Goal: Task Accomplishment & Management: Manage account settings

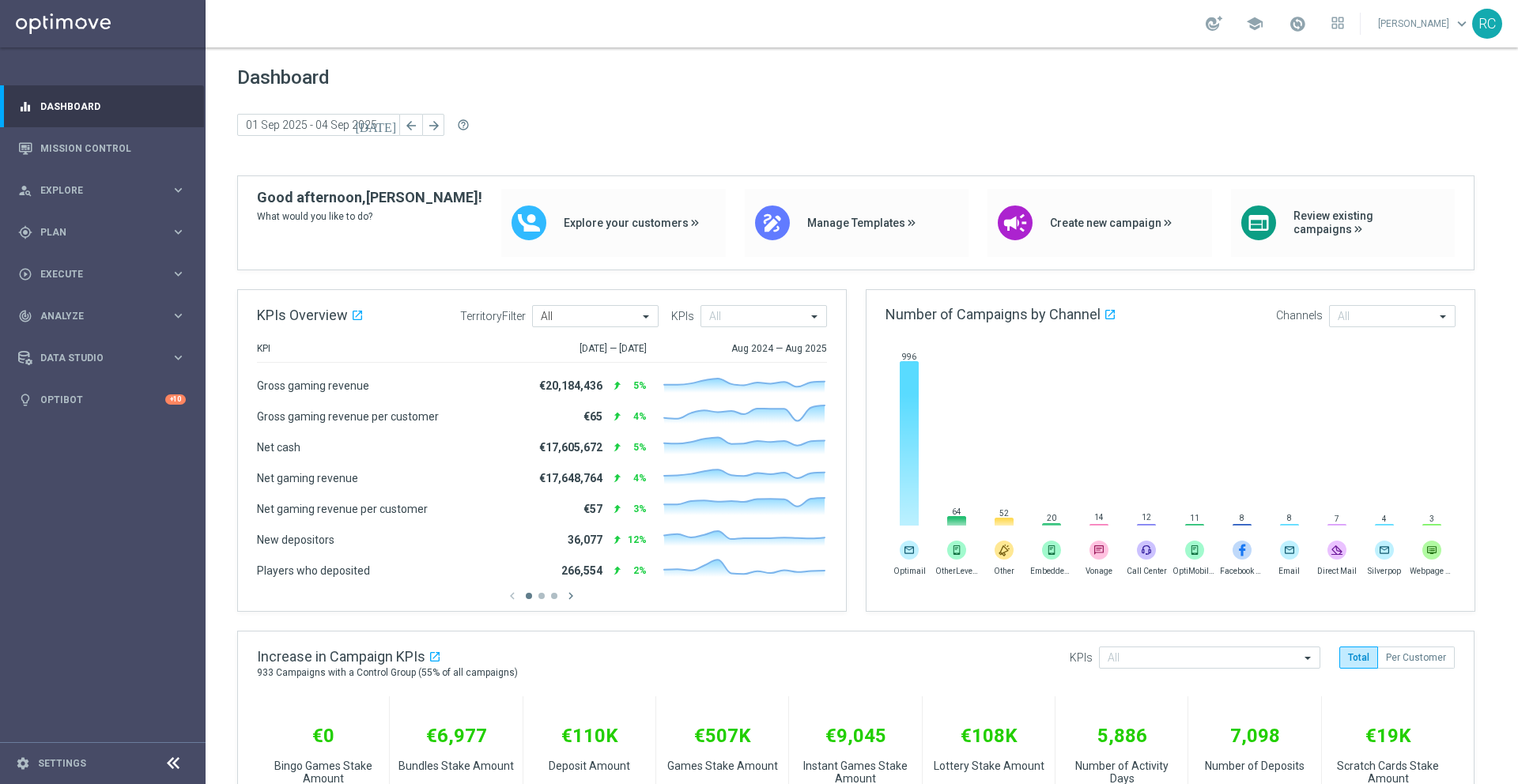
click at [1441, 26] on link "[PERSON_NAME] keyboard_arrow_down" at bounding box center [1424, 24] width 95 height 24
click at [133, 180] on div "person_search Explore keyboard_arrow_right" at bounding box center [102, 190] width 204 height 42
click at [108, 506] on span "Analyze" at bounding box center [105, 505] width 131 height 9
click at [54, 761] on link "Settings" at bounding box center [62, 763] width 48 height 9
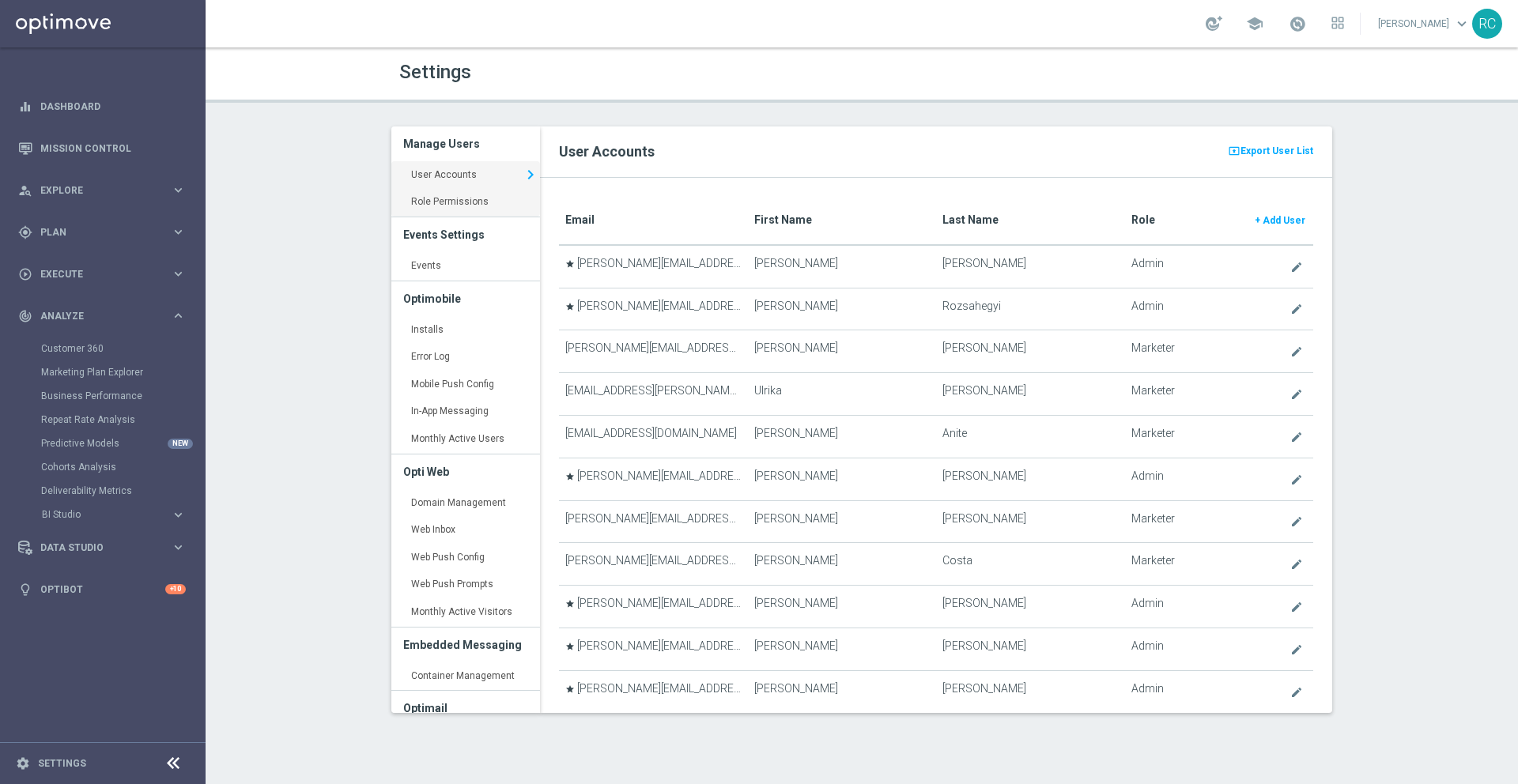
click at [451, 199] on link "Role Permissions keyboard_arrow_right" at bounding box center [466, 201] width 149 height 28
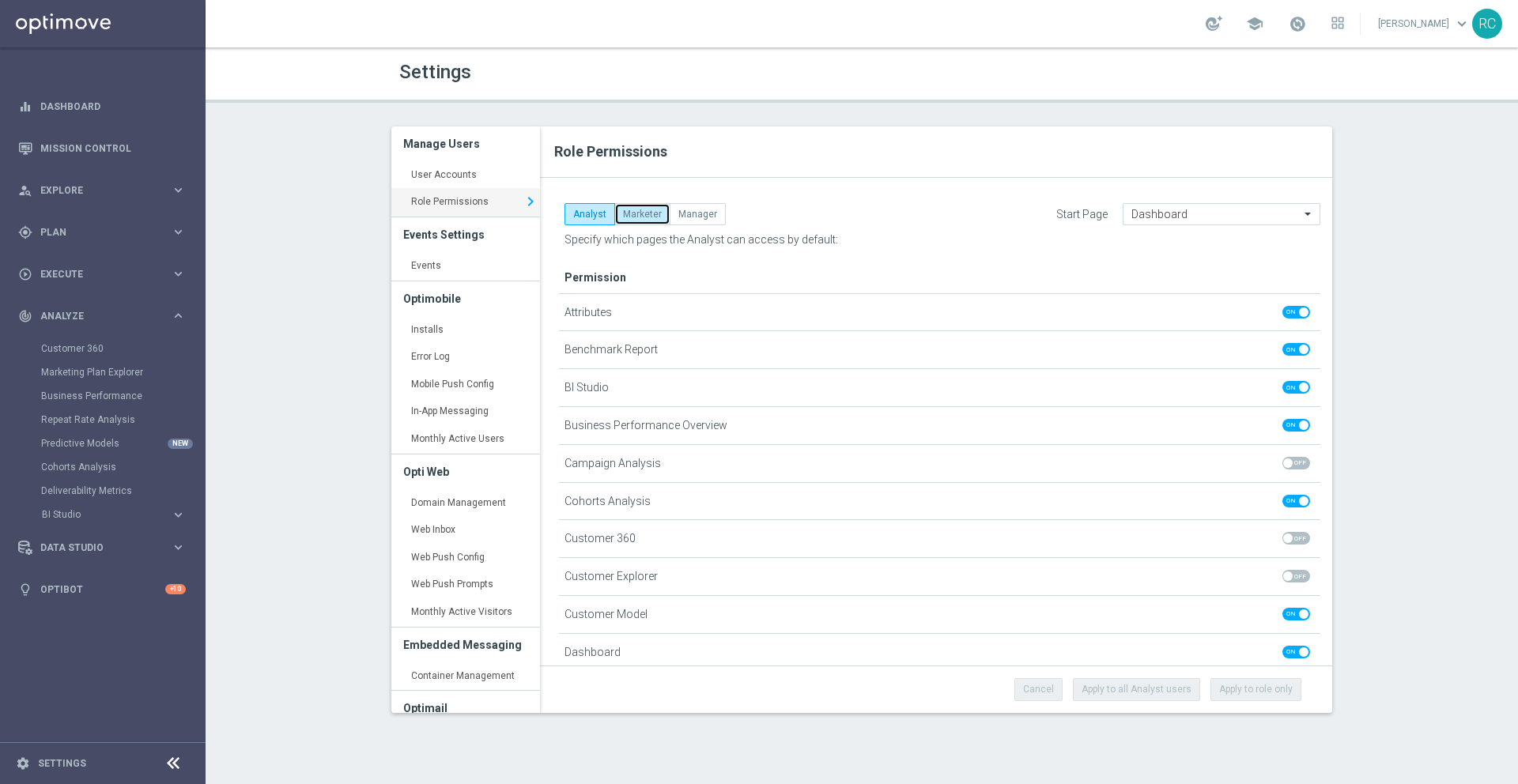
click at [636, 219] on button "Marketer" at bounding box center [643, 214] width 56 height 22
checkbox input "true"
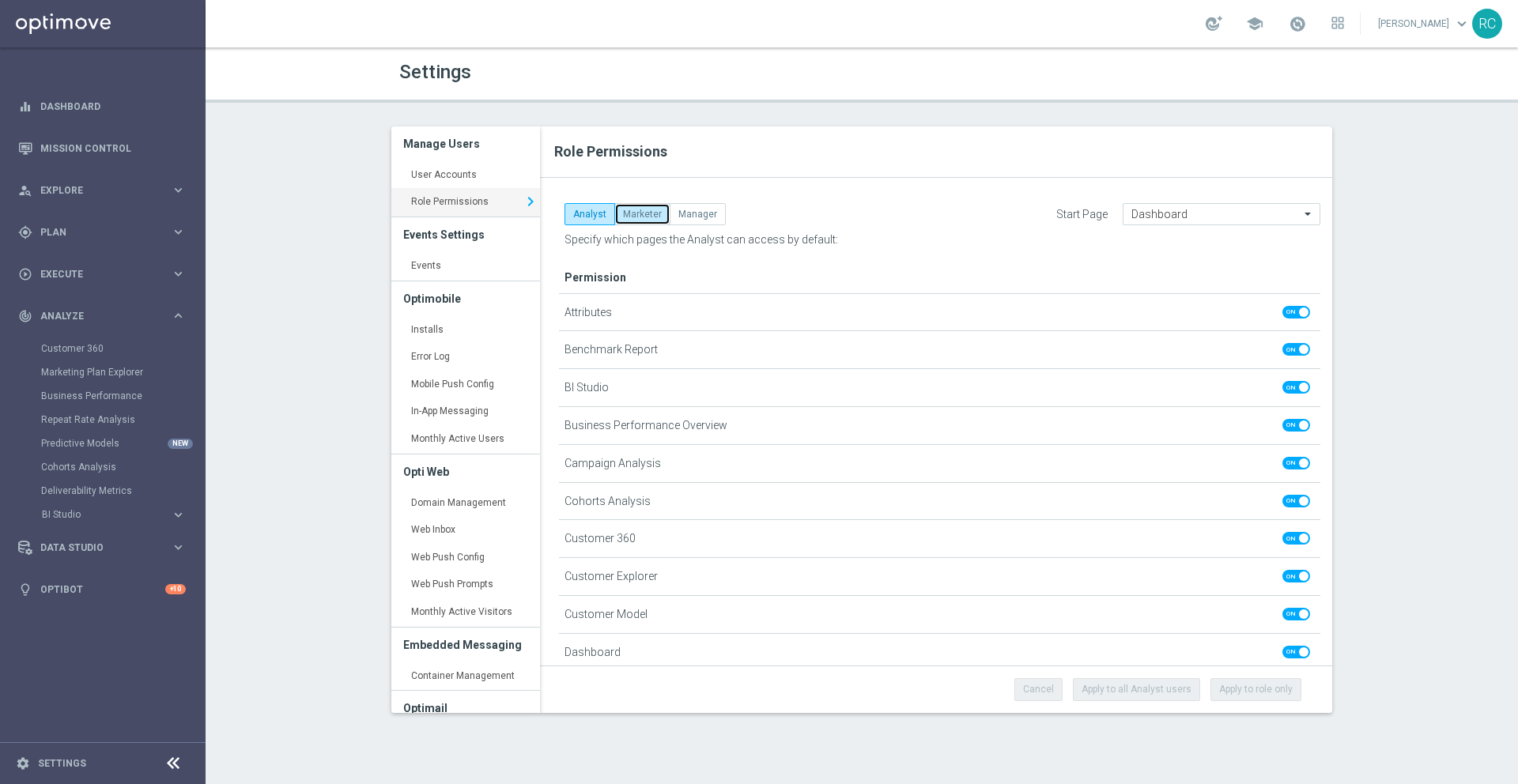
checkbox input "true"
checkbox input "false"
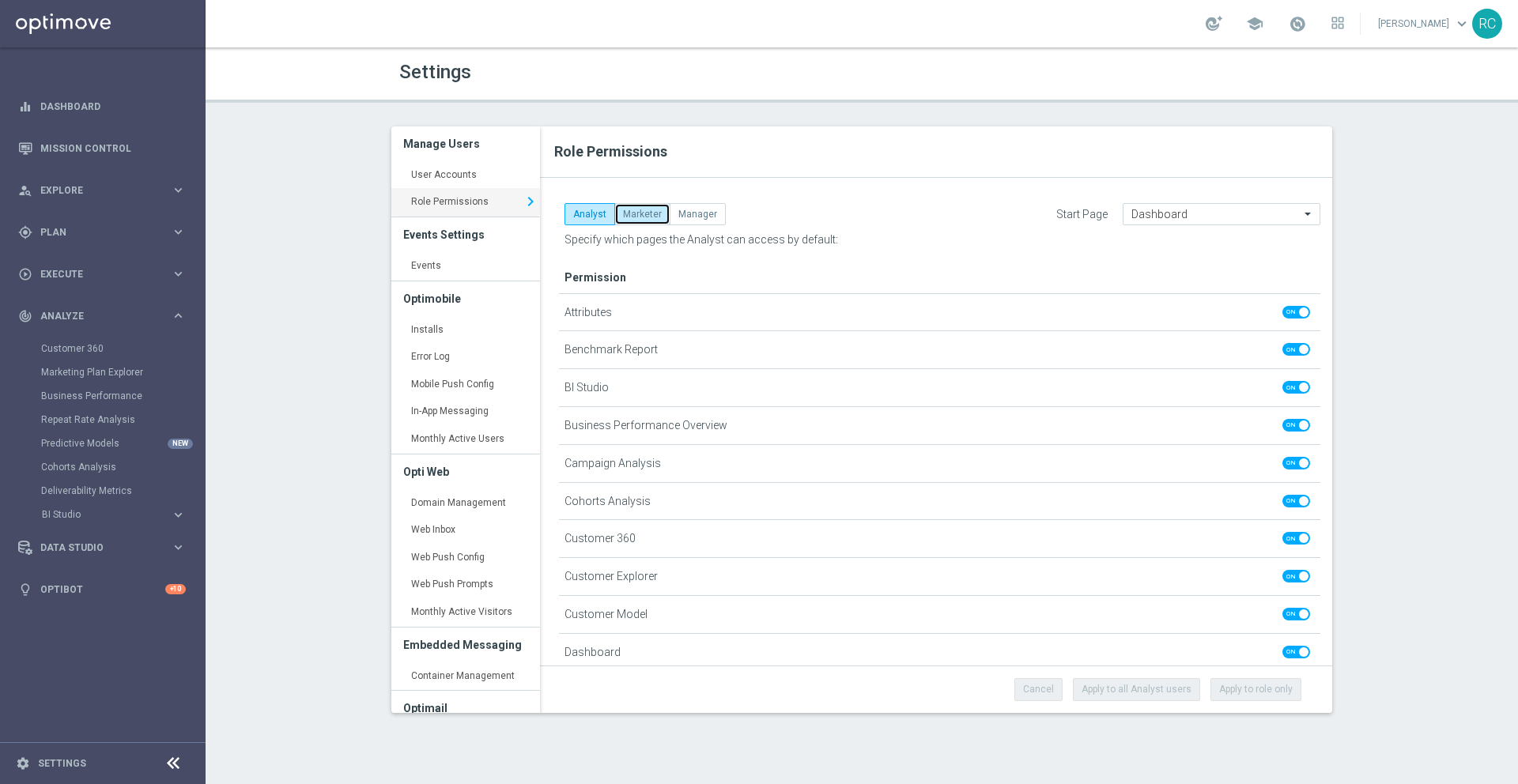
checkbox input "false"
checkbox input "true"
checkbox input "false"
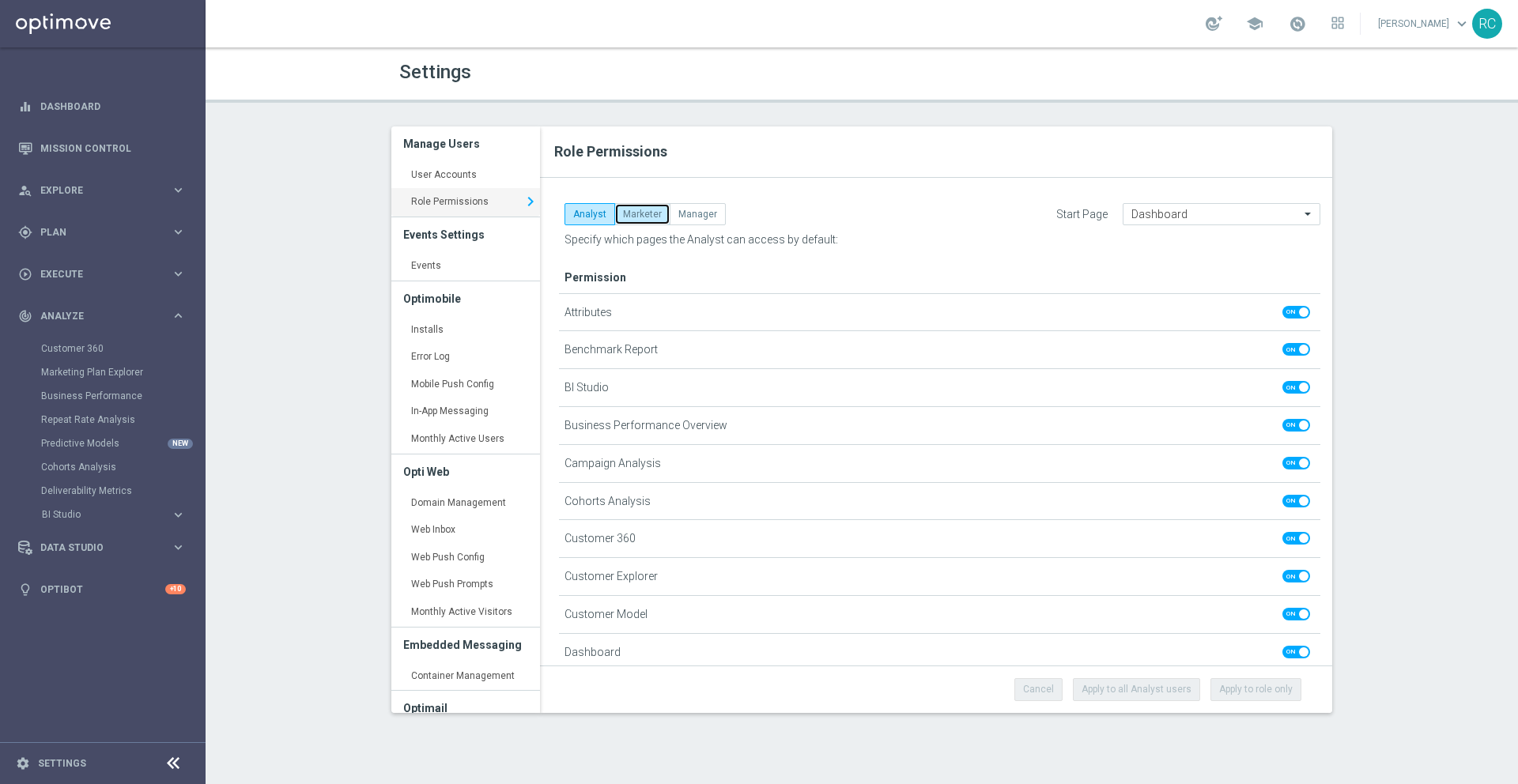
checkbox input "true"
click at [701, 215] on button "Manager" at bounding box center [698, 214] width 56 height 22
checkbox input "true"
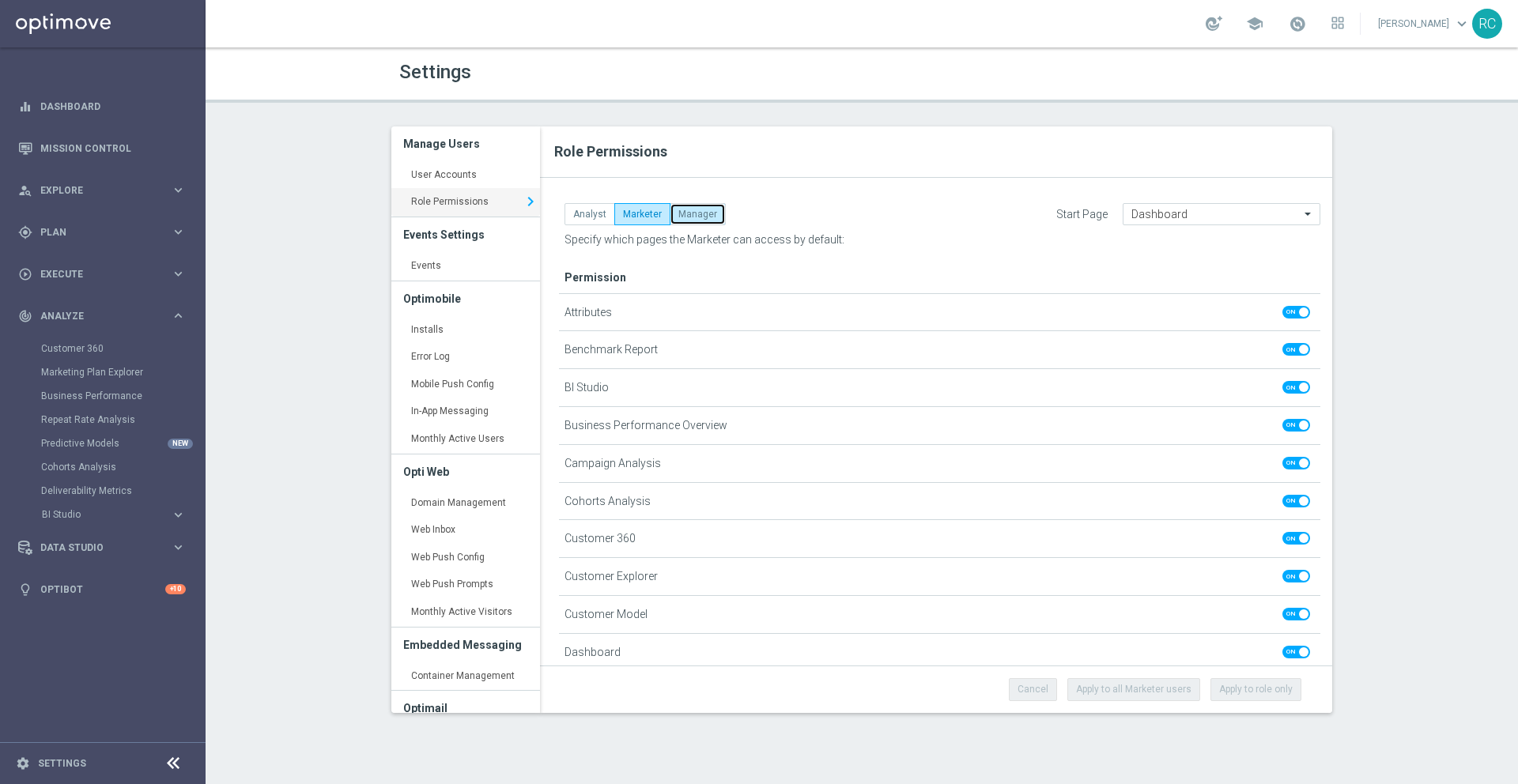
checkbox input "true"
click at [579, 213] on button "Analyst" at bounding box center [590, 214] width 51 height 22
checkbox input "false"
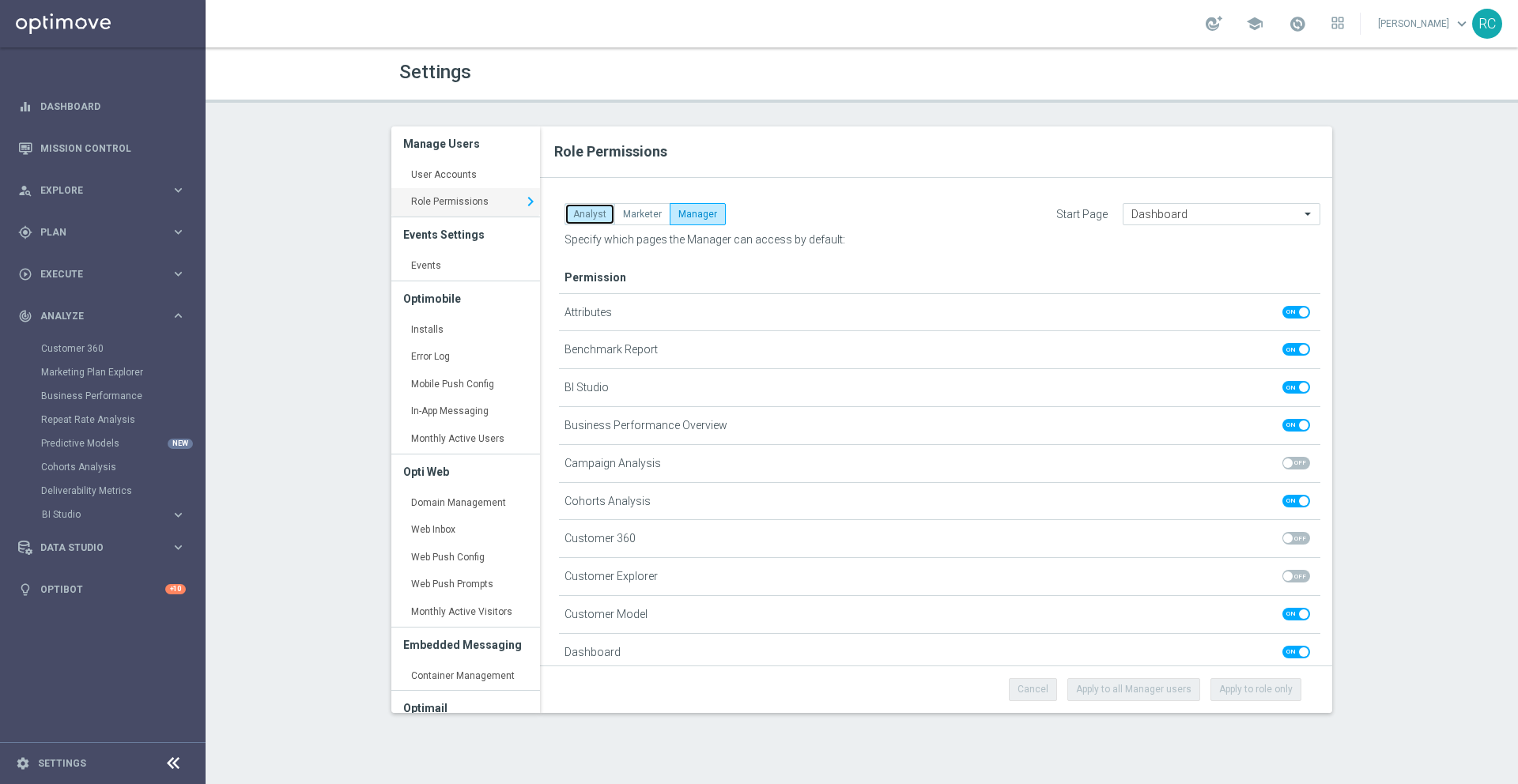
checkbox input "false"
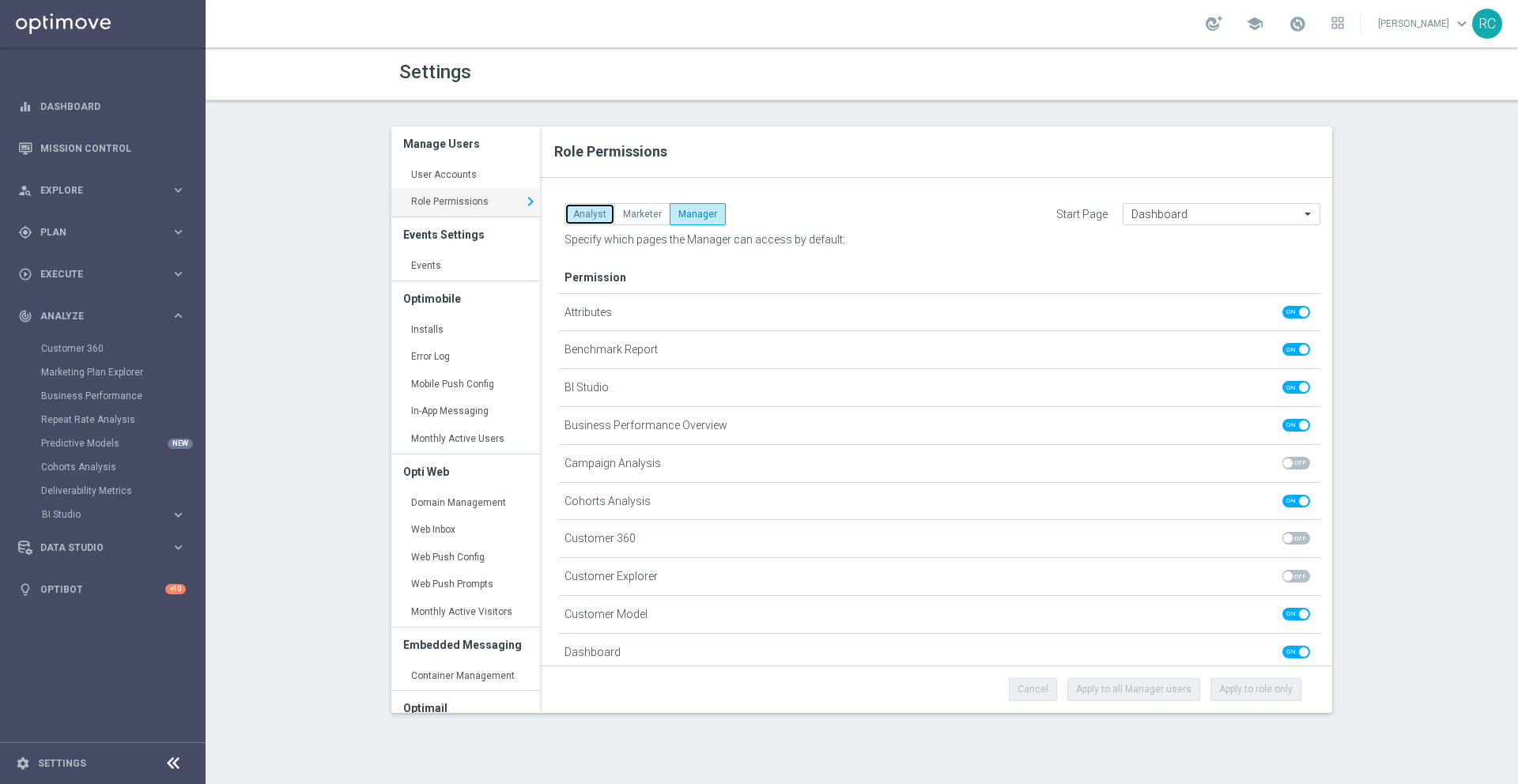
checkbox input "false"
click at [628, 210] on button "Marketer" at bounding box center [643, 214] width 56 height 22
checkbox input "true"
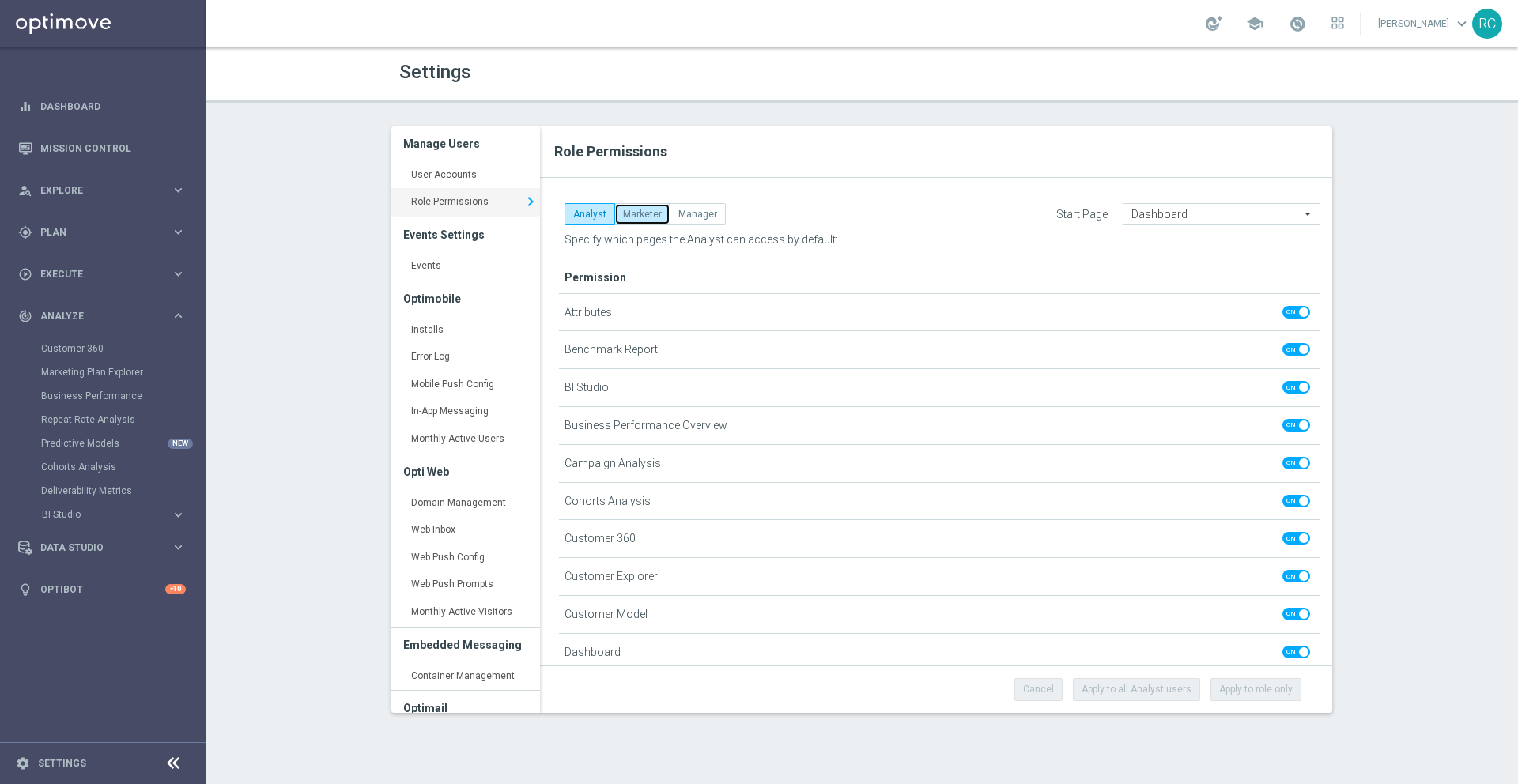
checkbox input "true"
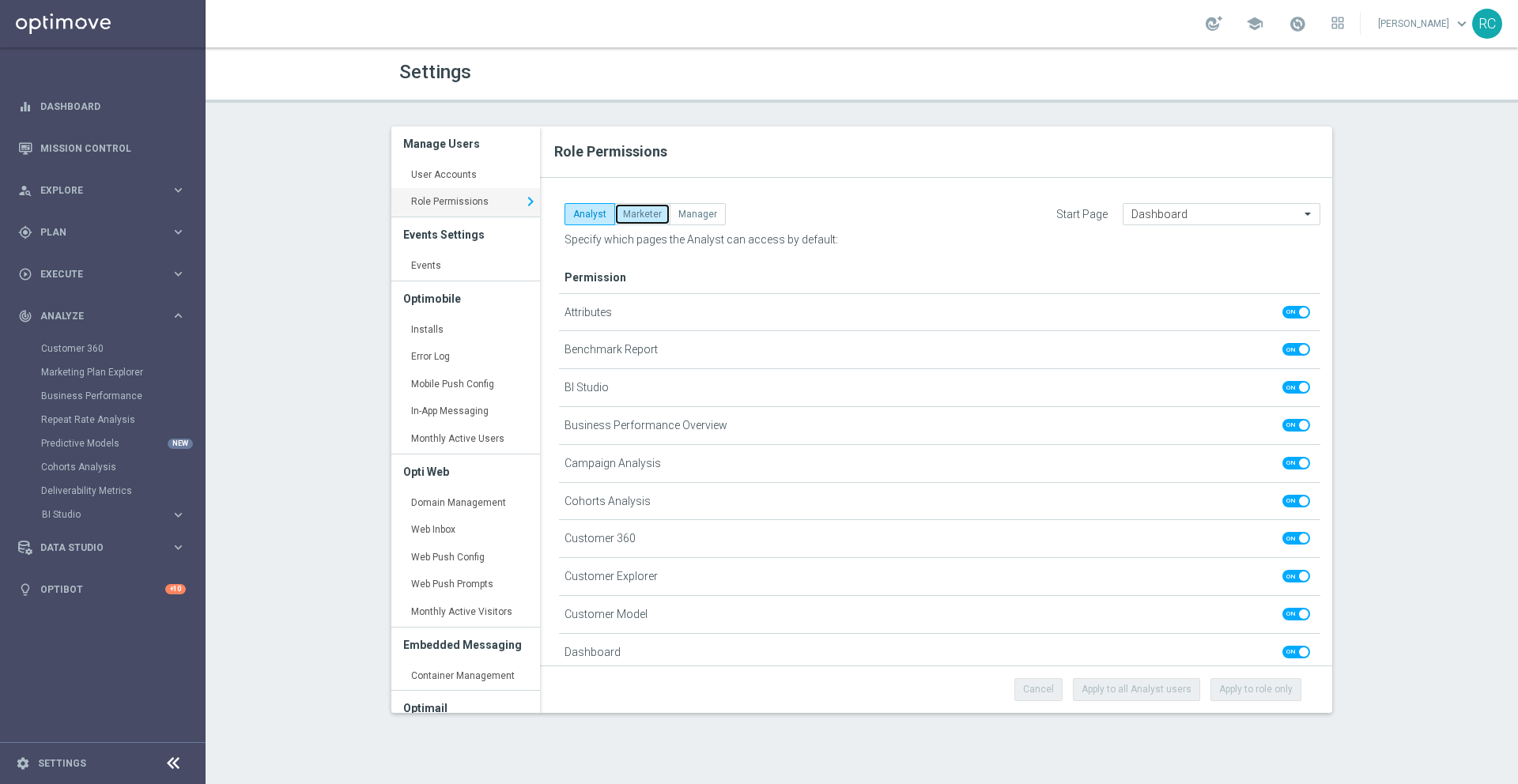
checkbox input "true"
checkbox input "false"
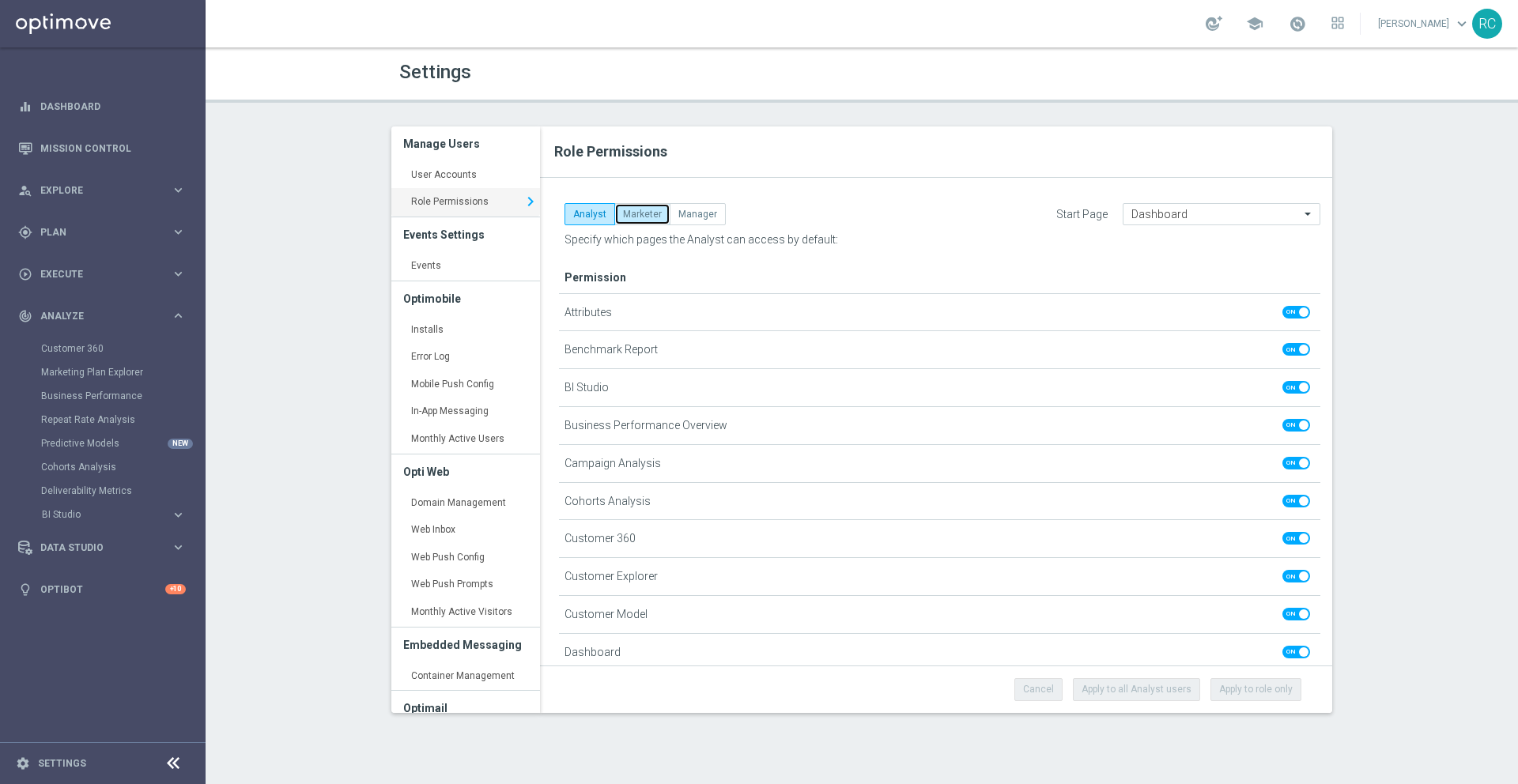
checkbox input "true"
checkbox input "false"
checkbox input "true"
click at [690, 210] on button "Manager" at bounding box center [698, 214] width 56 height 22
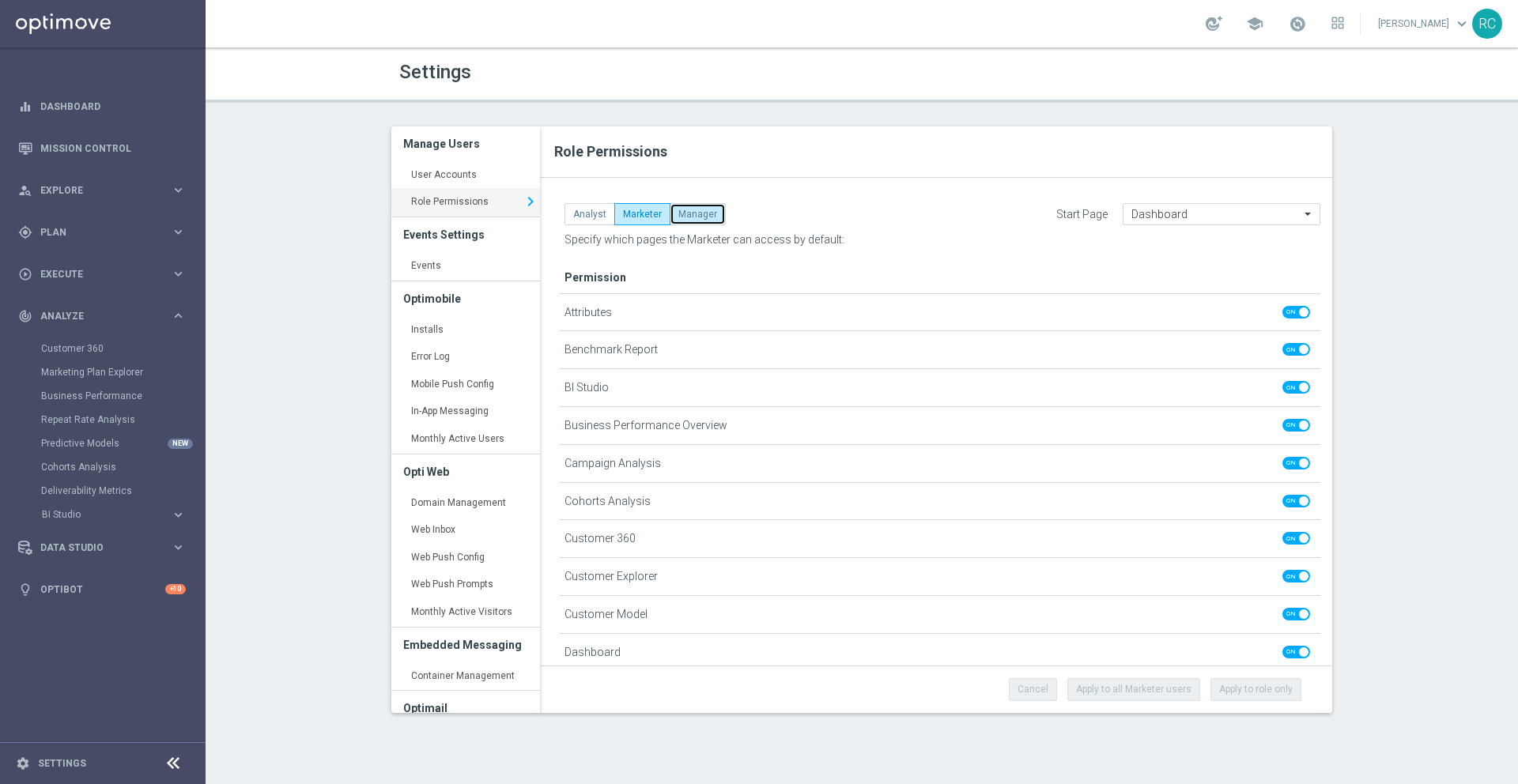
checkbox input "true"
click at [590, 212] on button "Analyst" at bounding box center [590, 214] width 51 height 22
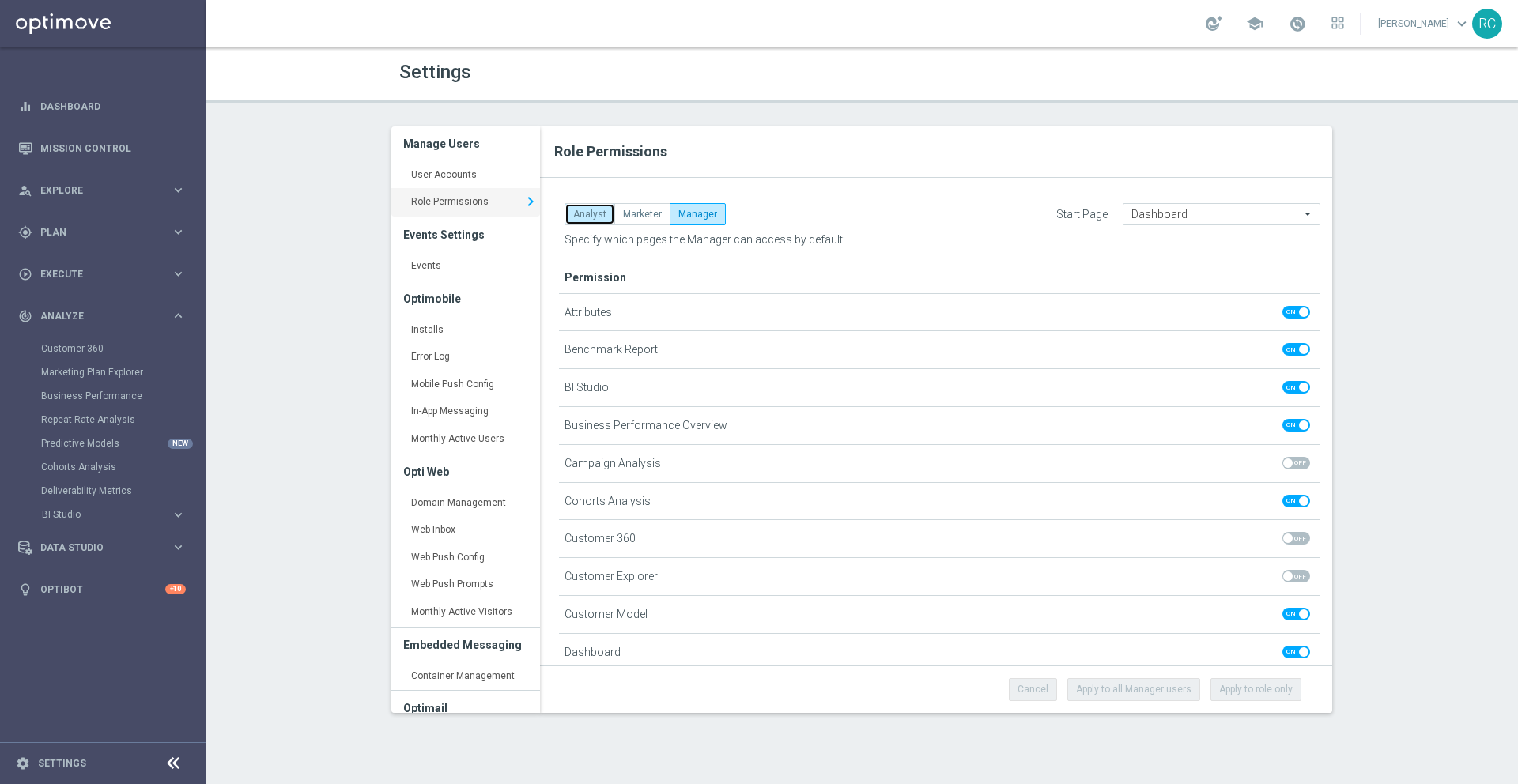
checkbox input "false"
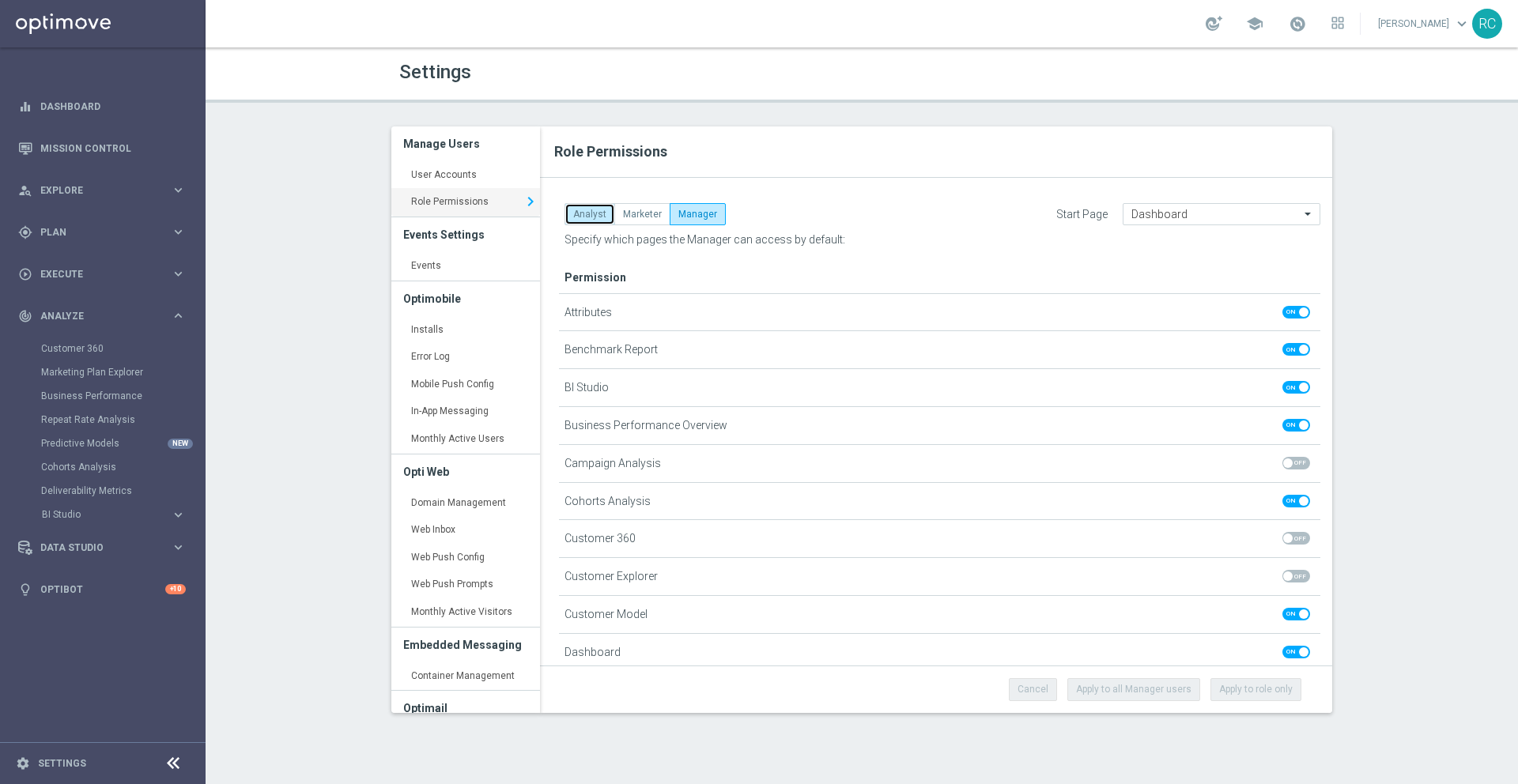
checkbox input "false"
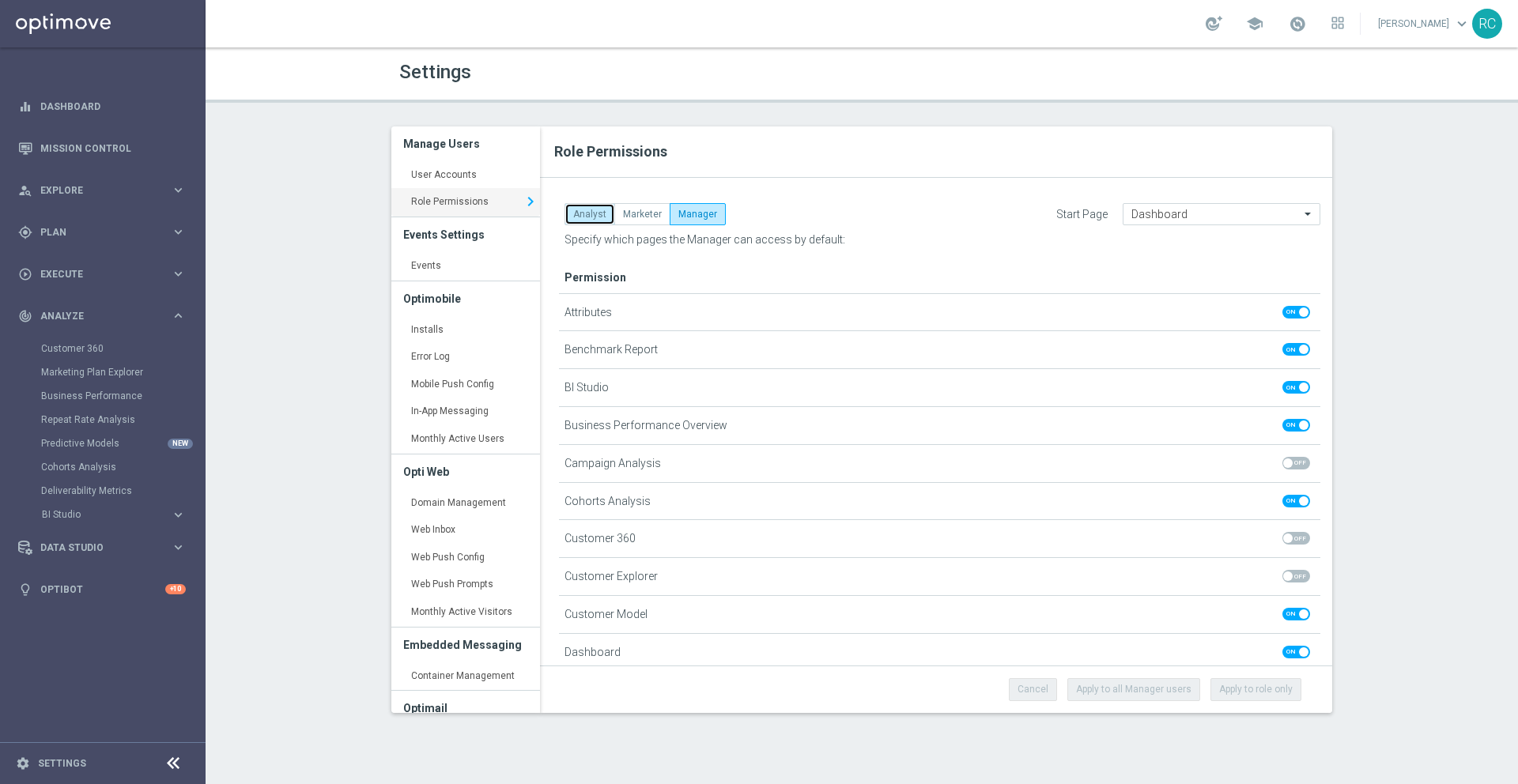
checkbox input "false"
click at [695, 213] on button "Manager" at bounding box center [698, 214] width 56 height 22
checkbox input "true"
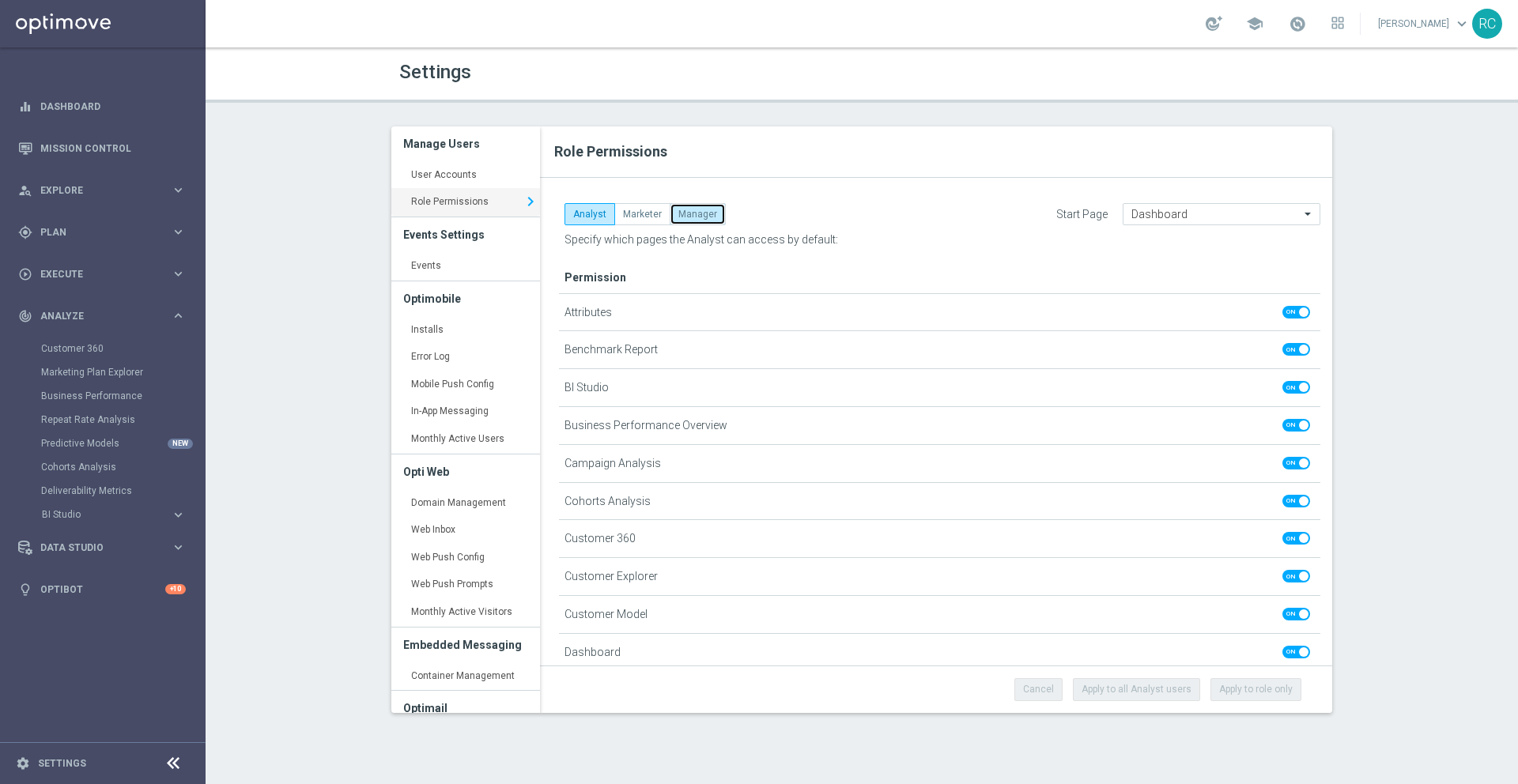
checkbox input "true"
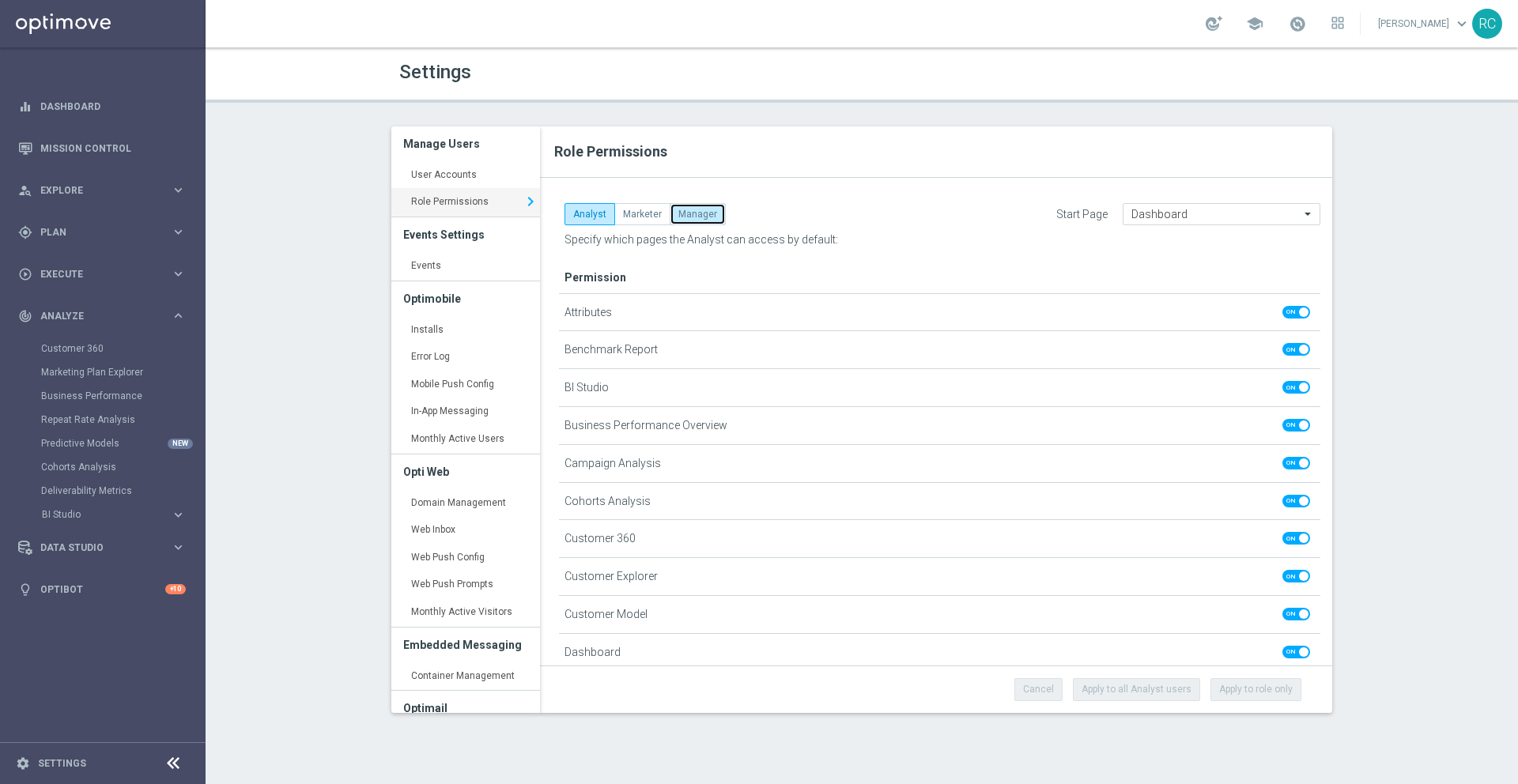
checkbox input "true"
click at [640, 217] on button "Marketer" at bounding box center [643, 214] width 56 height 22
checkbox input "false"
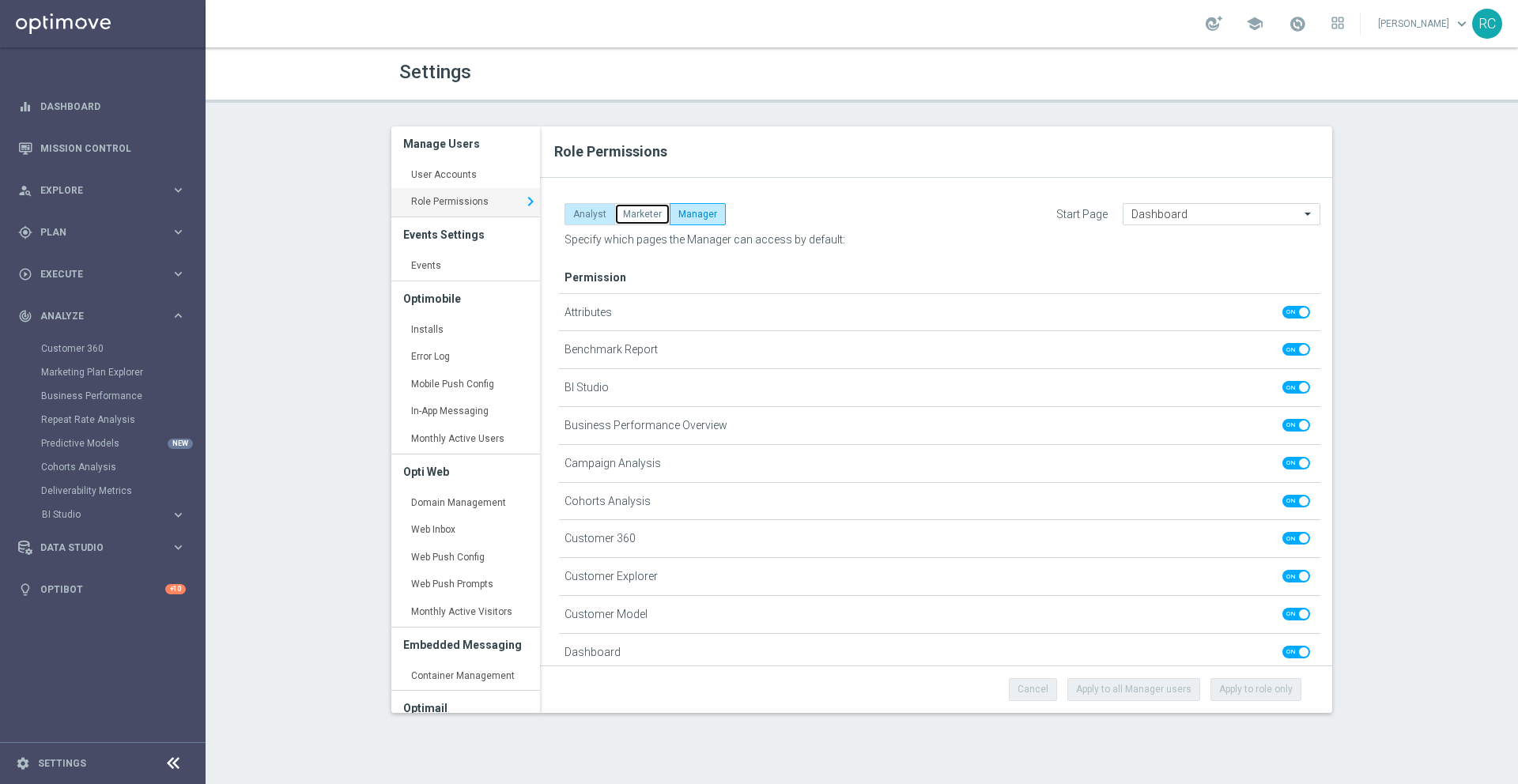
checkbox input "false"
click at [586, 212] on button "Analyst" at bounding box center [590, 214] width 51 height 22
checkbox input "false"
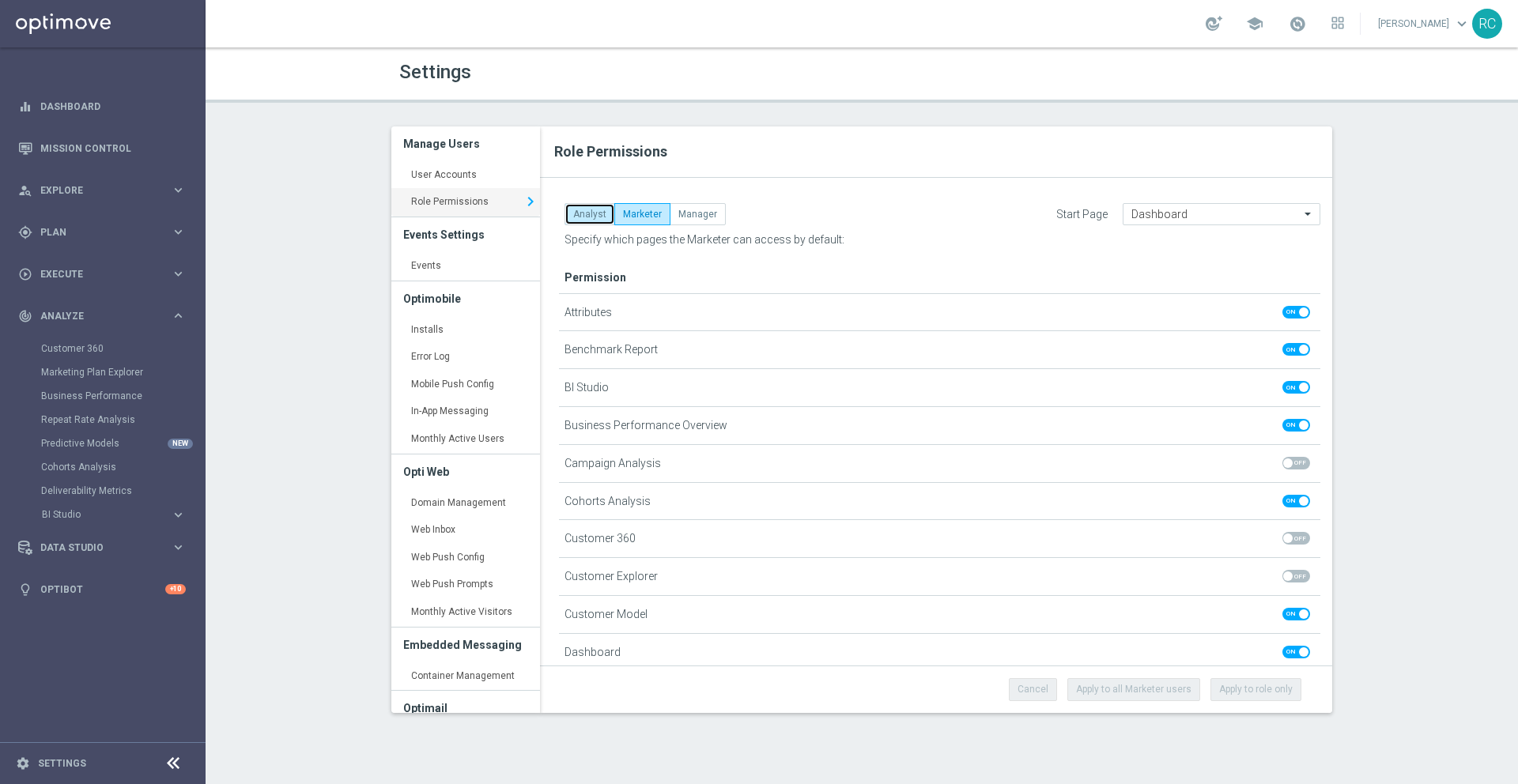
checkbox input "false"
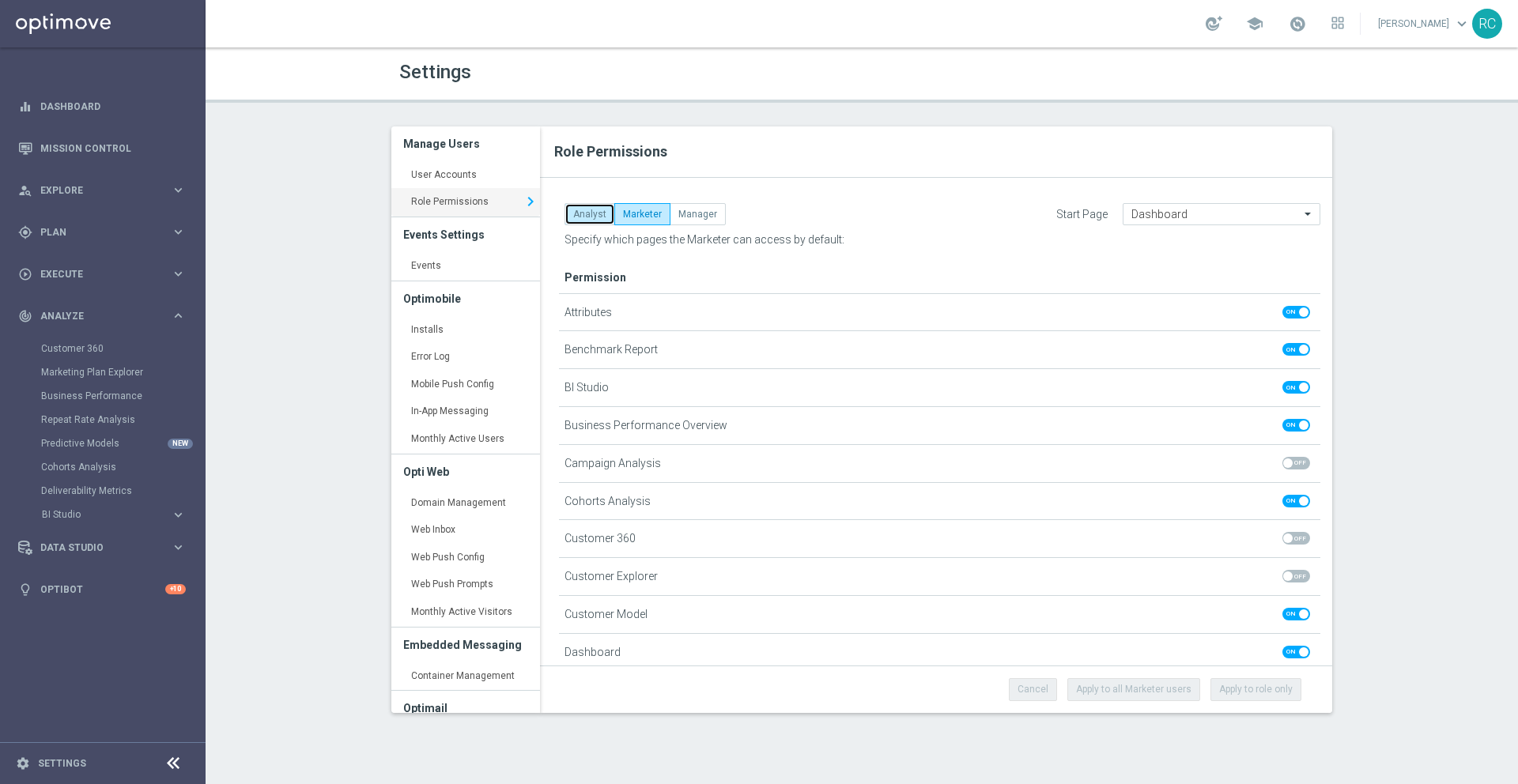
checkbox input "false"
checkbox input "true"
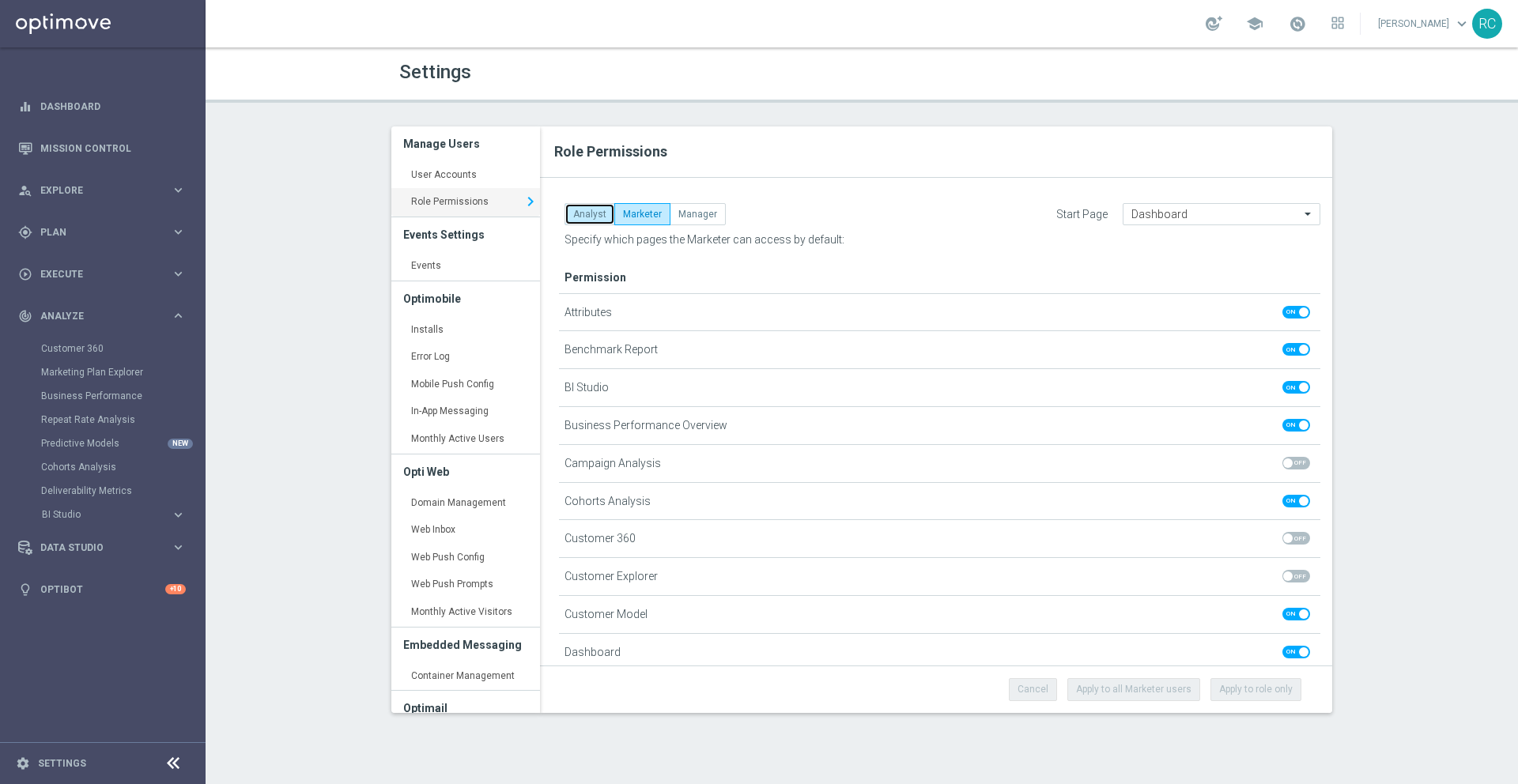
checkbox input "false"
checkbox input "true"
checkbox input "false"
click at [702, 213] on button "Manager" at bounding box center [698, 214] width 56 height 22
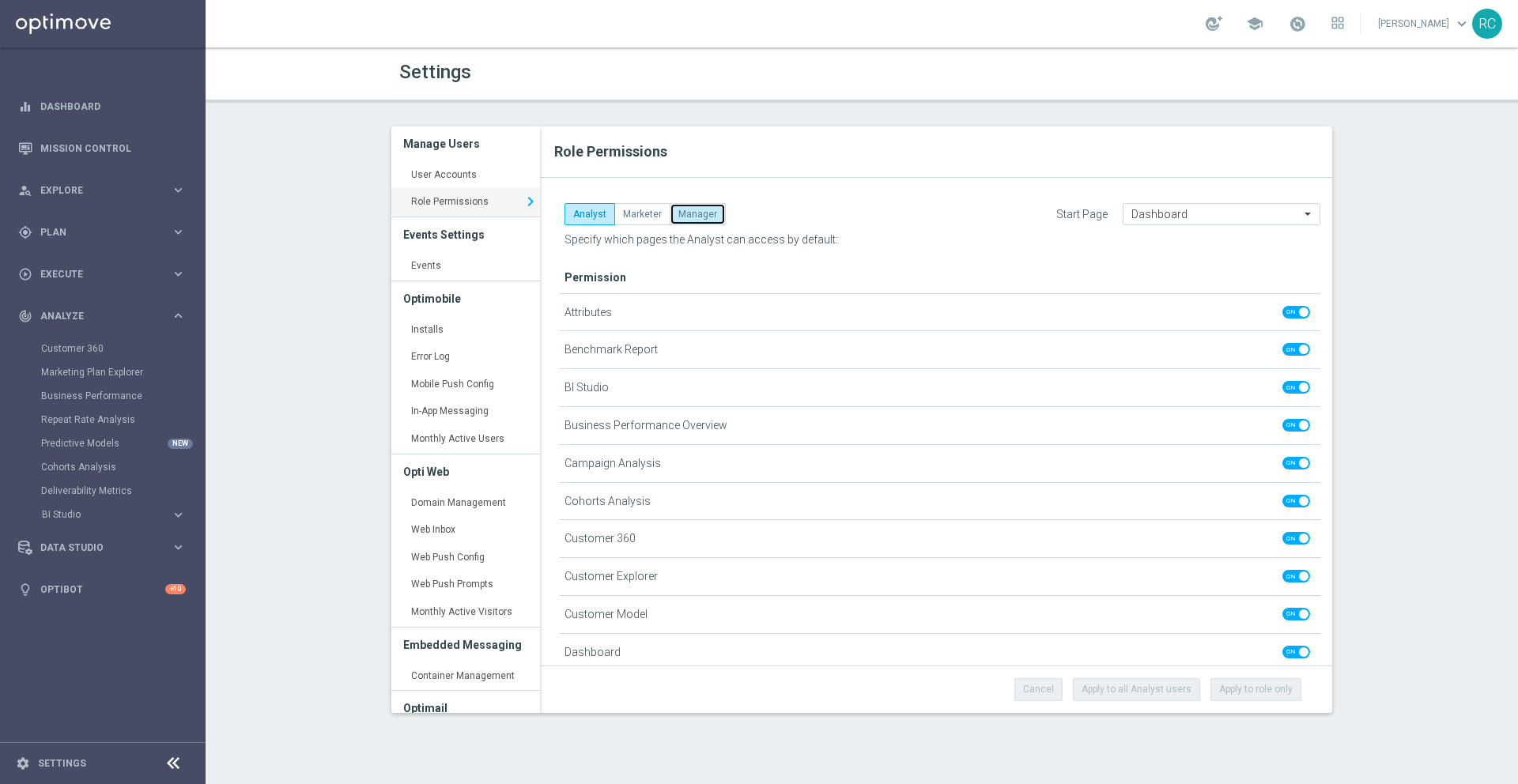
checkbox input "true"
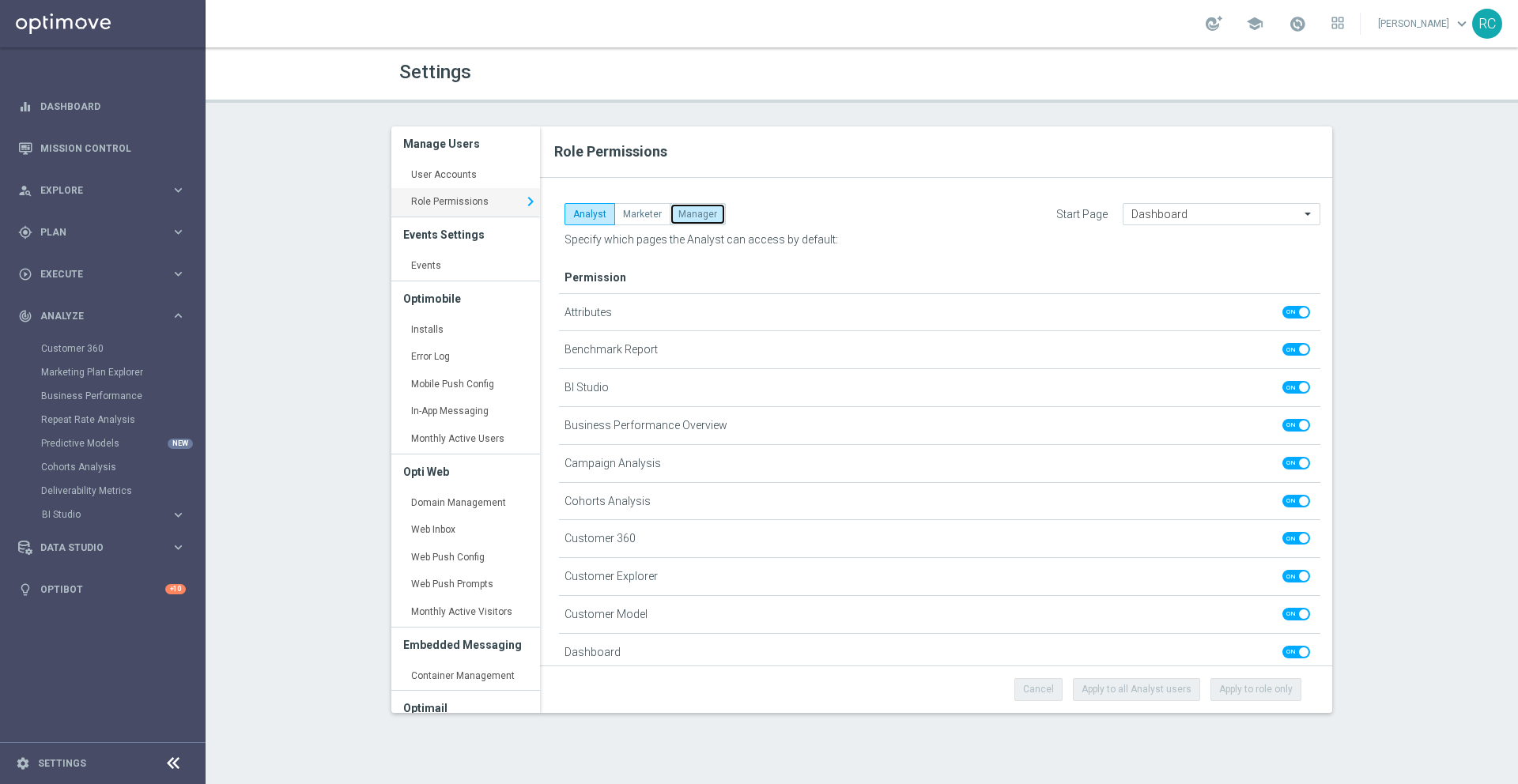
checkbox input "true"
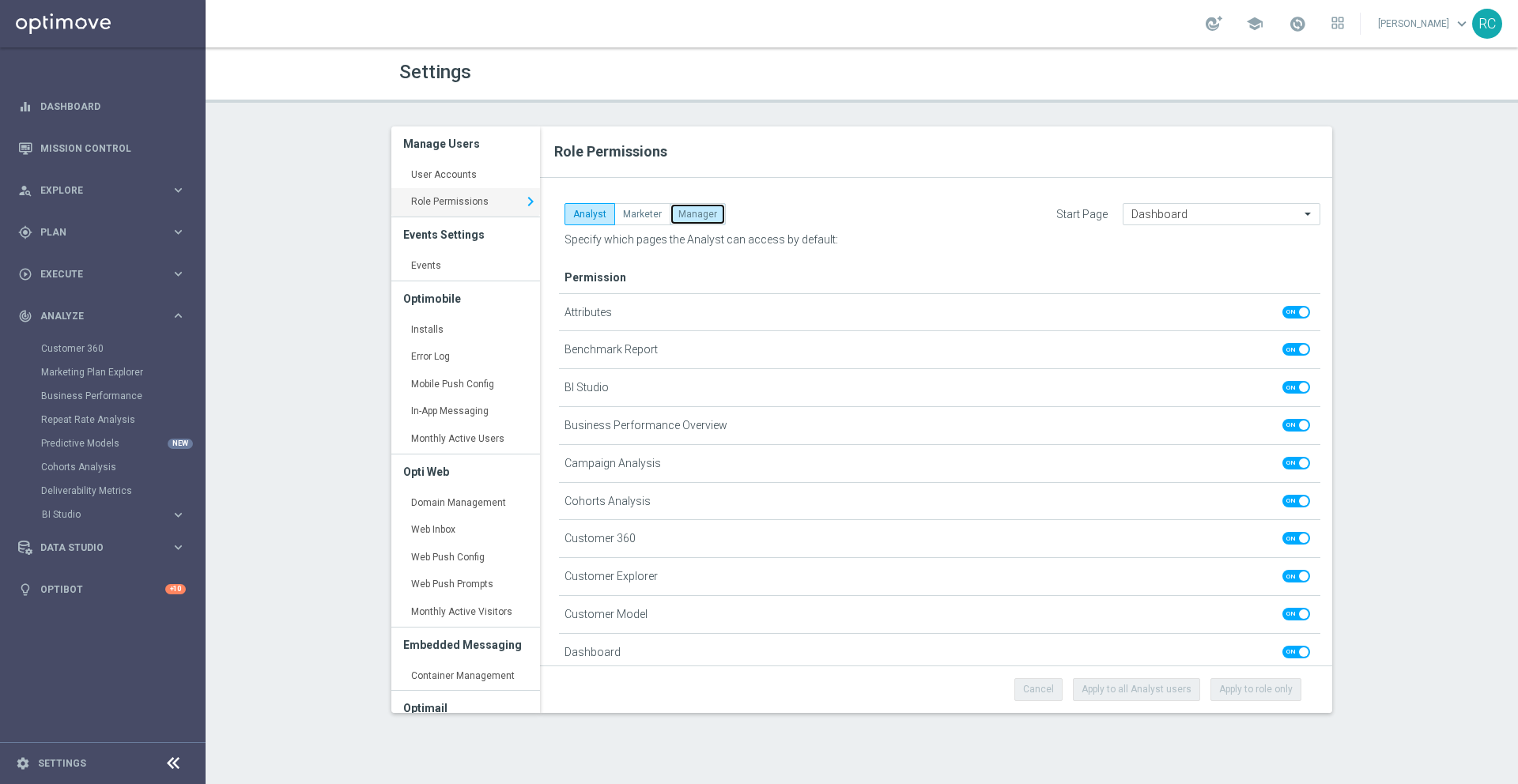
checkbox input "true"
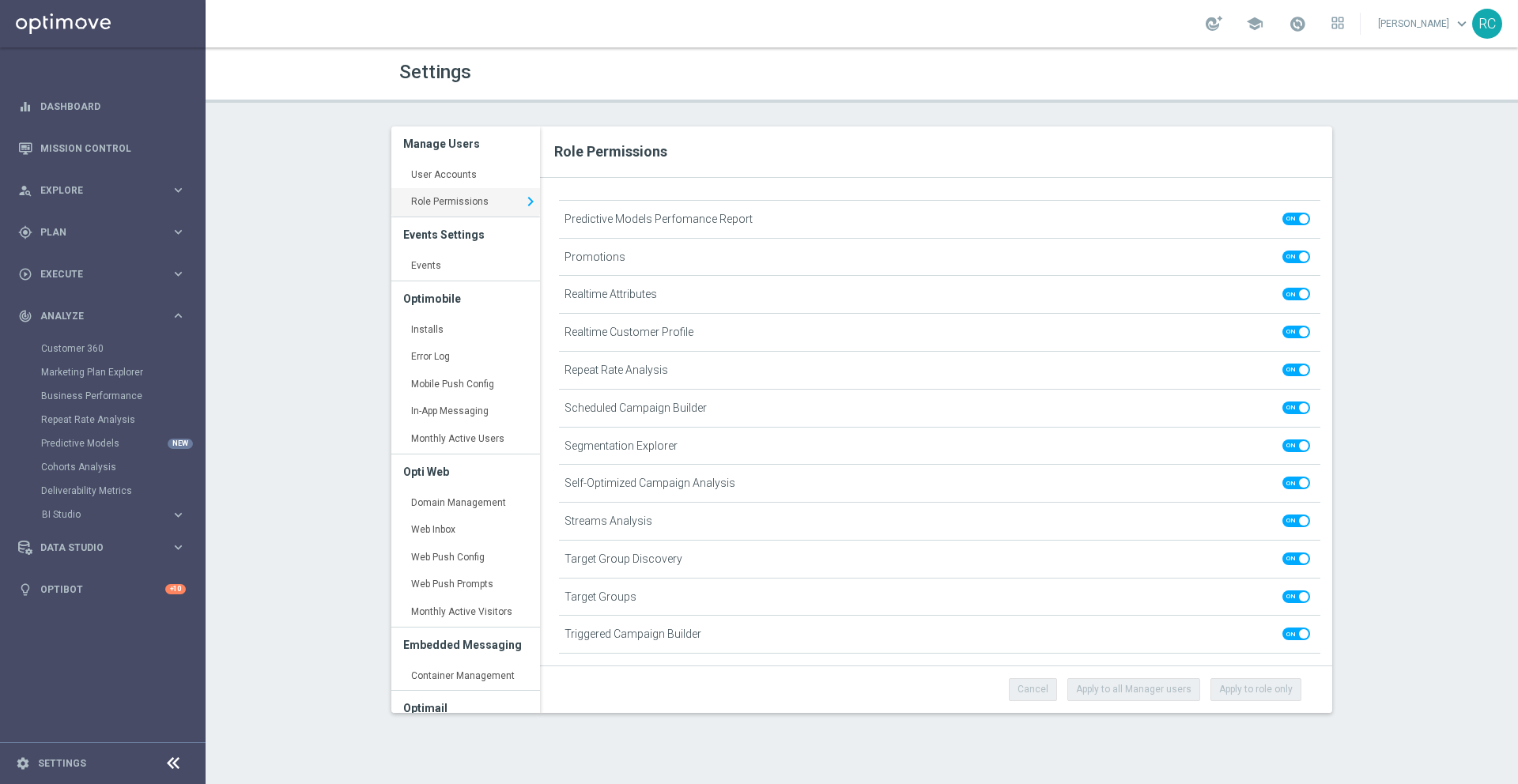
scroll to position [1022, 0]
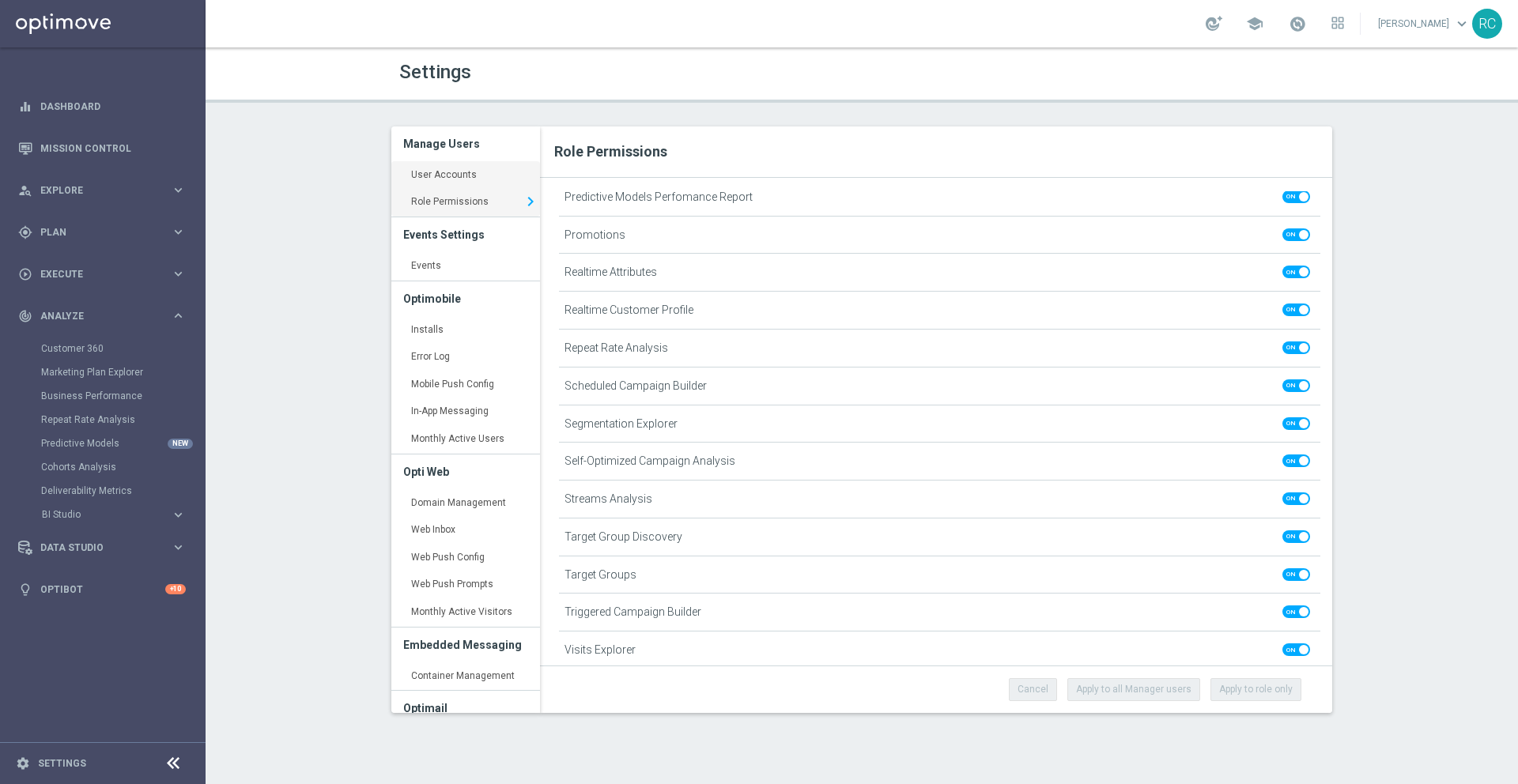
click at [475, 174] on link "User Accounts keyboard_arrow_right" at bounding box center [466, 175] width 149 height 28
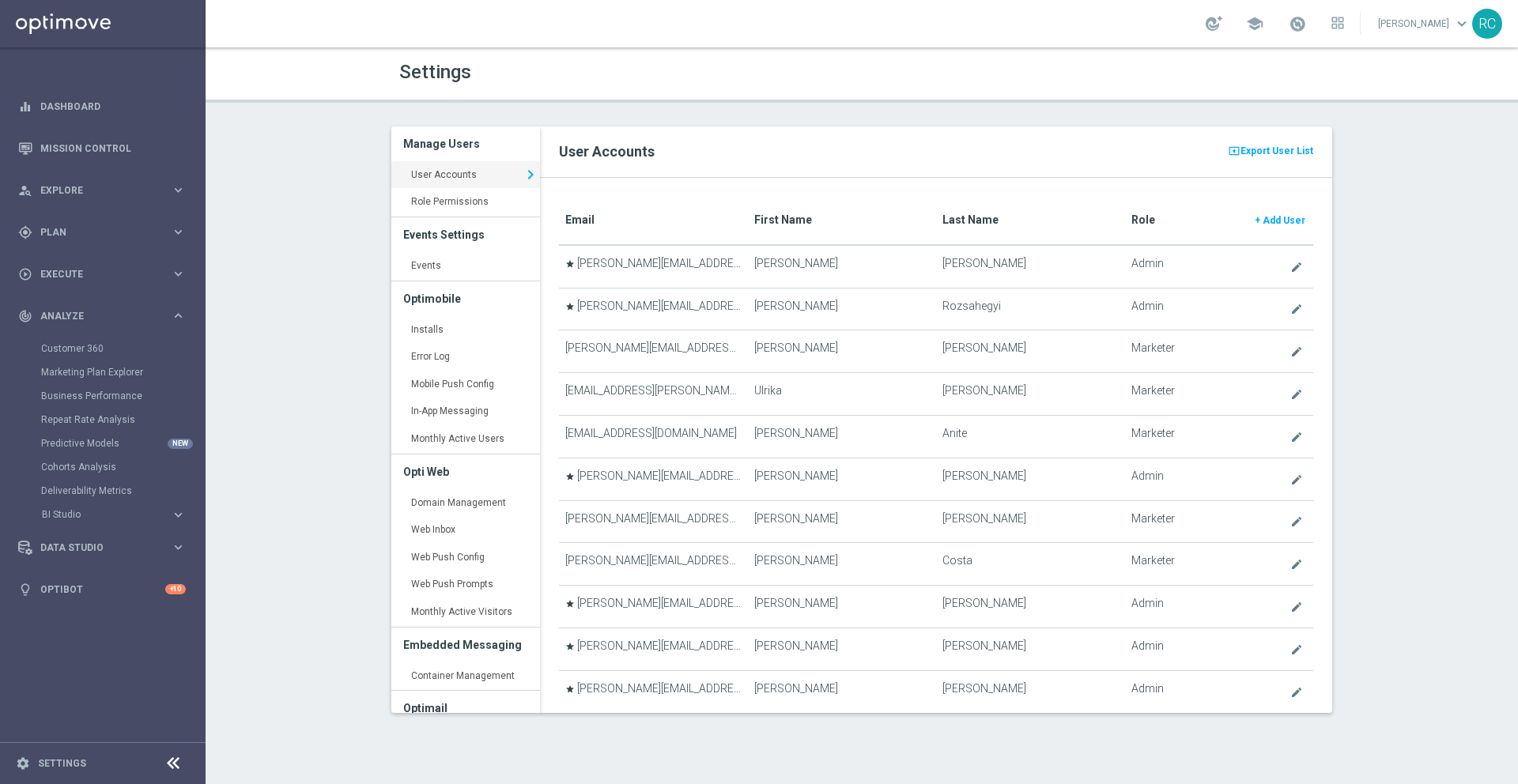
click at [1135, 221] on translate "Role" at bounding box center [1143, 220] width 24 height 13
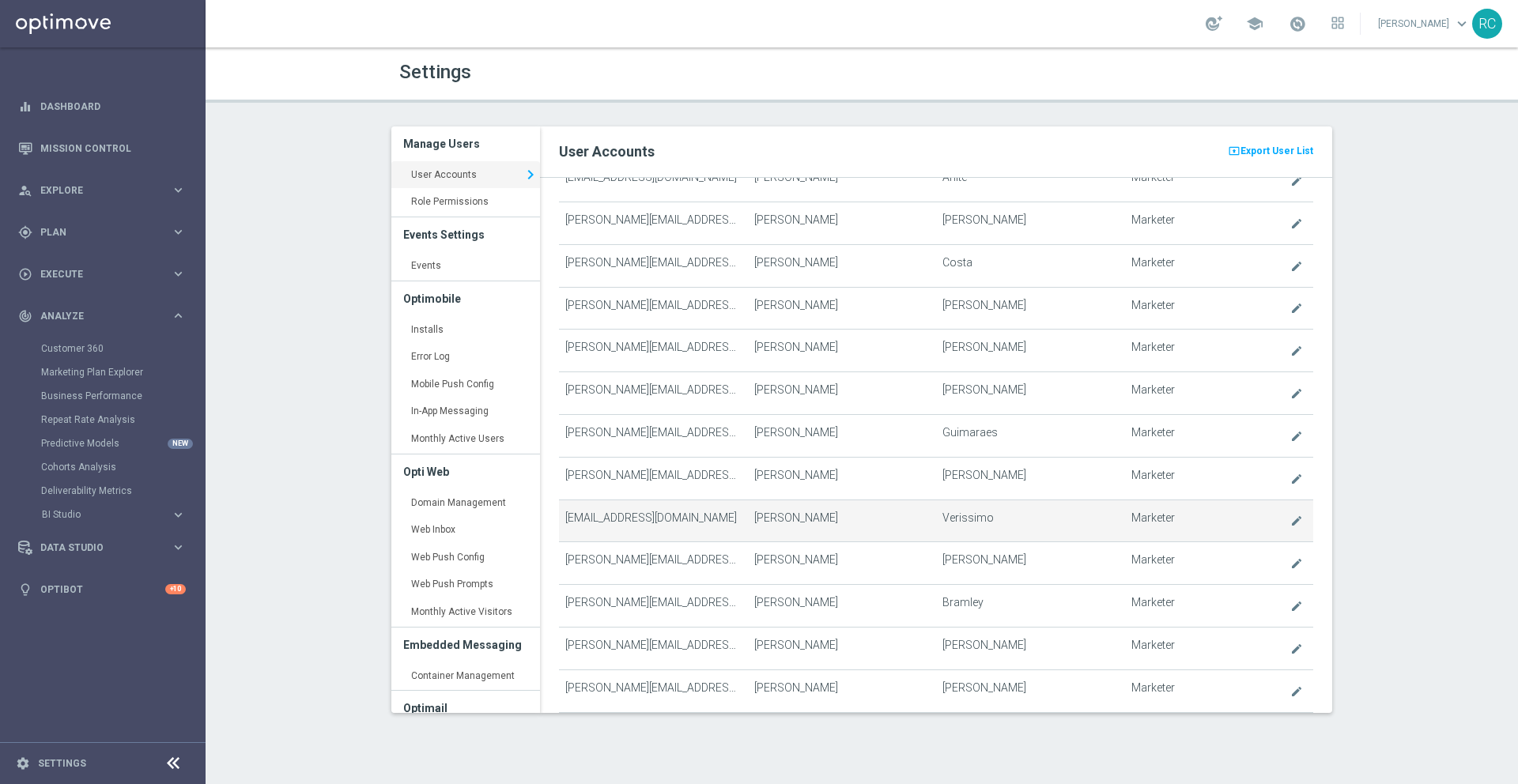
scroll to position [2703, 0]
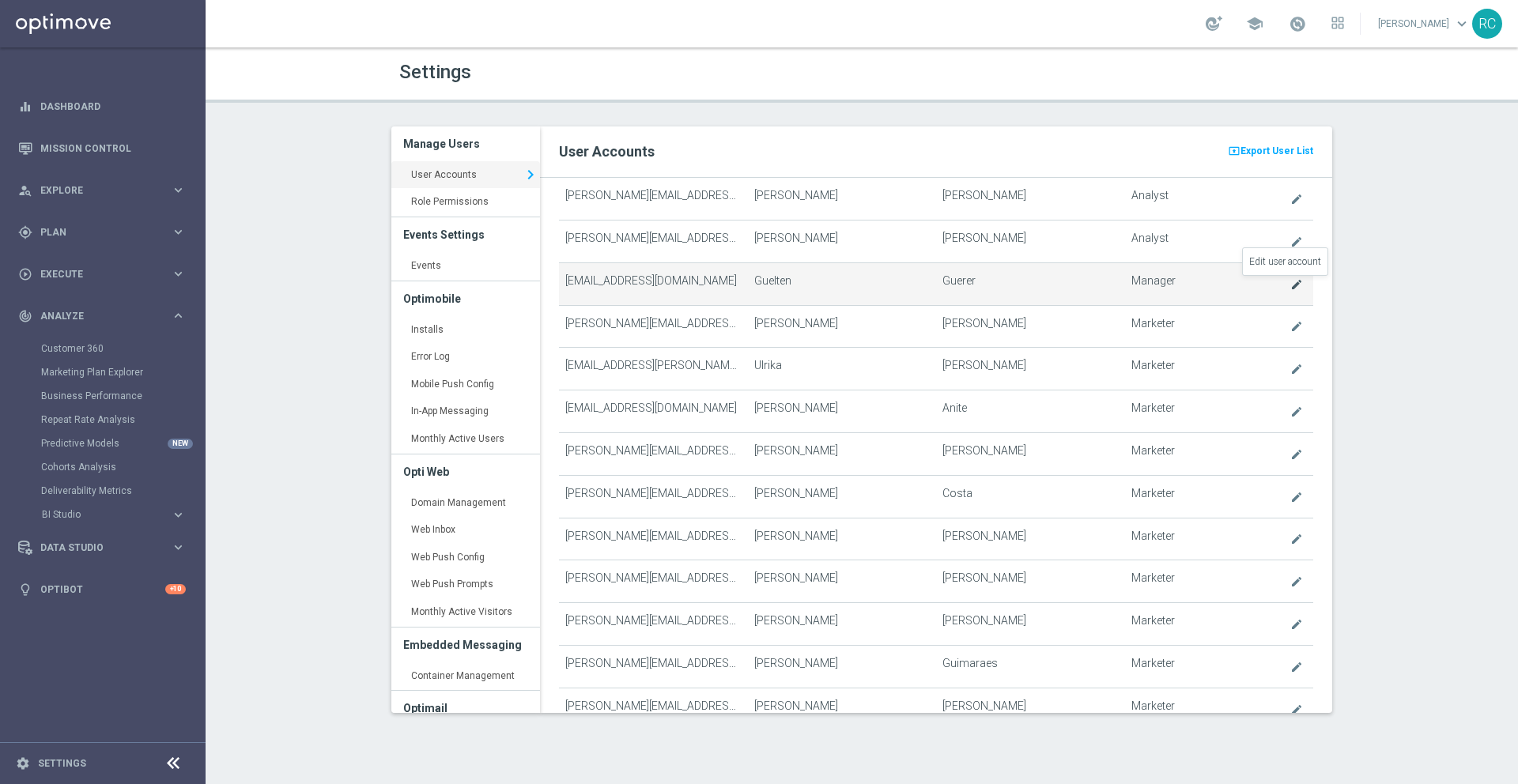
click at [1290, 289] on icon "create" at bounding box center [1296, 285] width 13 height 13
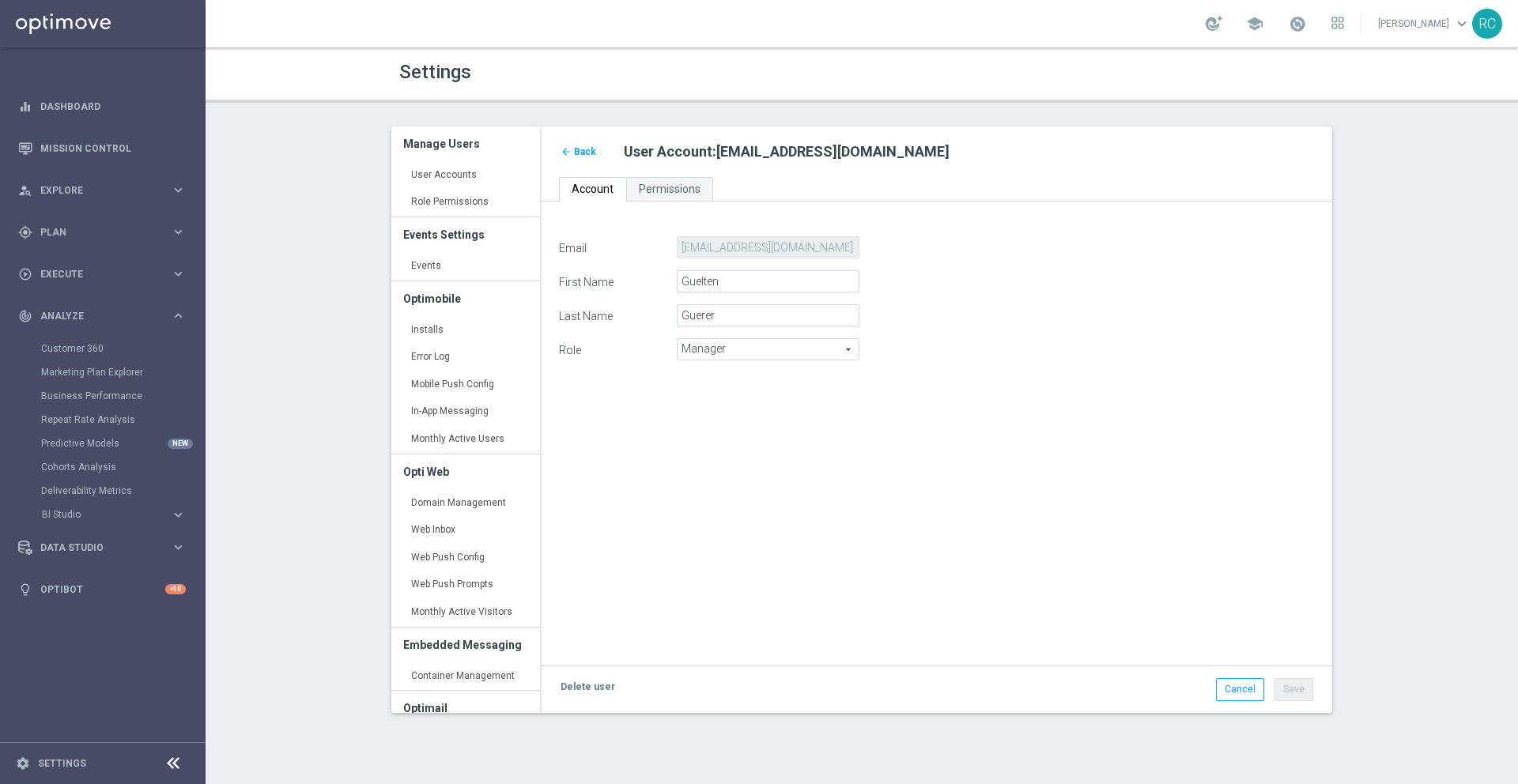
click at [734, 352] on span "Manager" at bounding box center [767, 349] width 181 height 21
click at [732, 162] on div "User Account : [EMAIL_ADDRESS][DOMAIN_NAME]" at bounding box center [969, 152] width 714 height 27
click at [674, 184] on span "Permissions" at bounding box center [670, 189] width 62 height 13
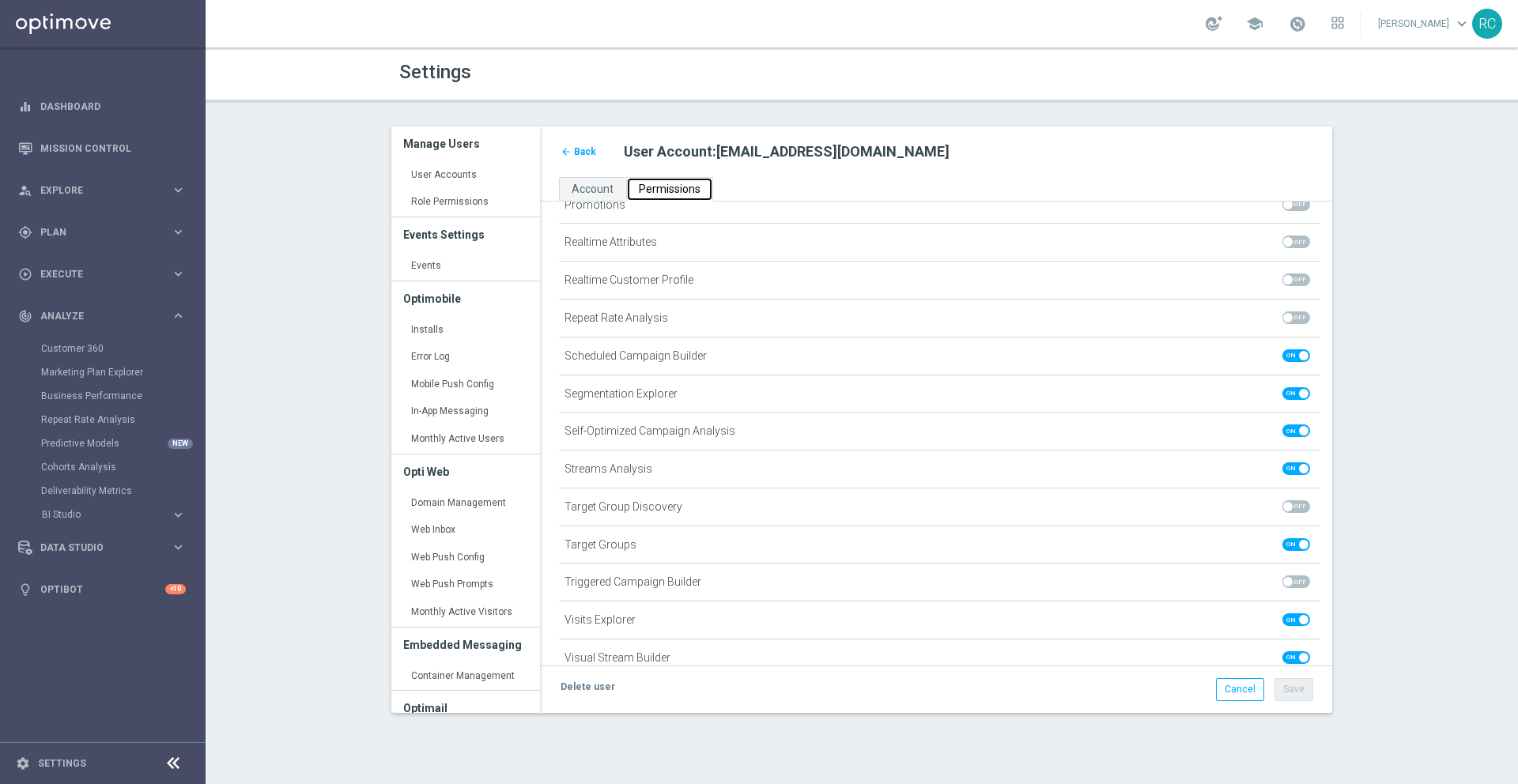
scroll to position [1091, 0]
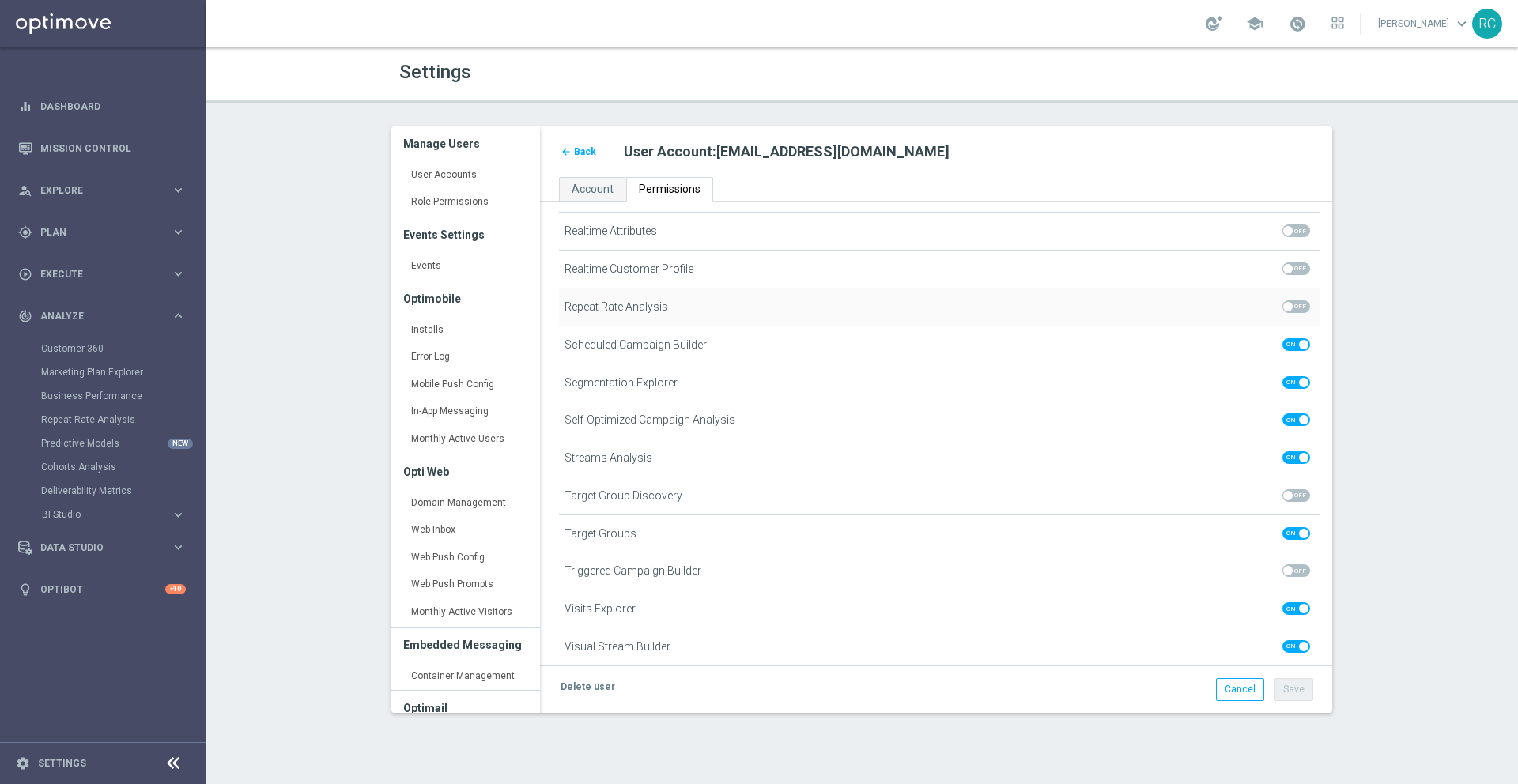
drag, startPoint x: 934, startPoint y: 499, endPoint x: 745, endPoint y: 315, distance: 263.8
drag, startPoint x: 749, startPoint y: 307, endPoint x: 790, endPoint y: 527, distance: 223.8
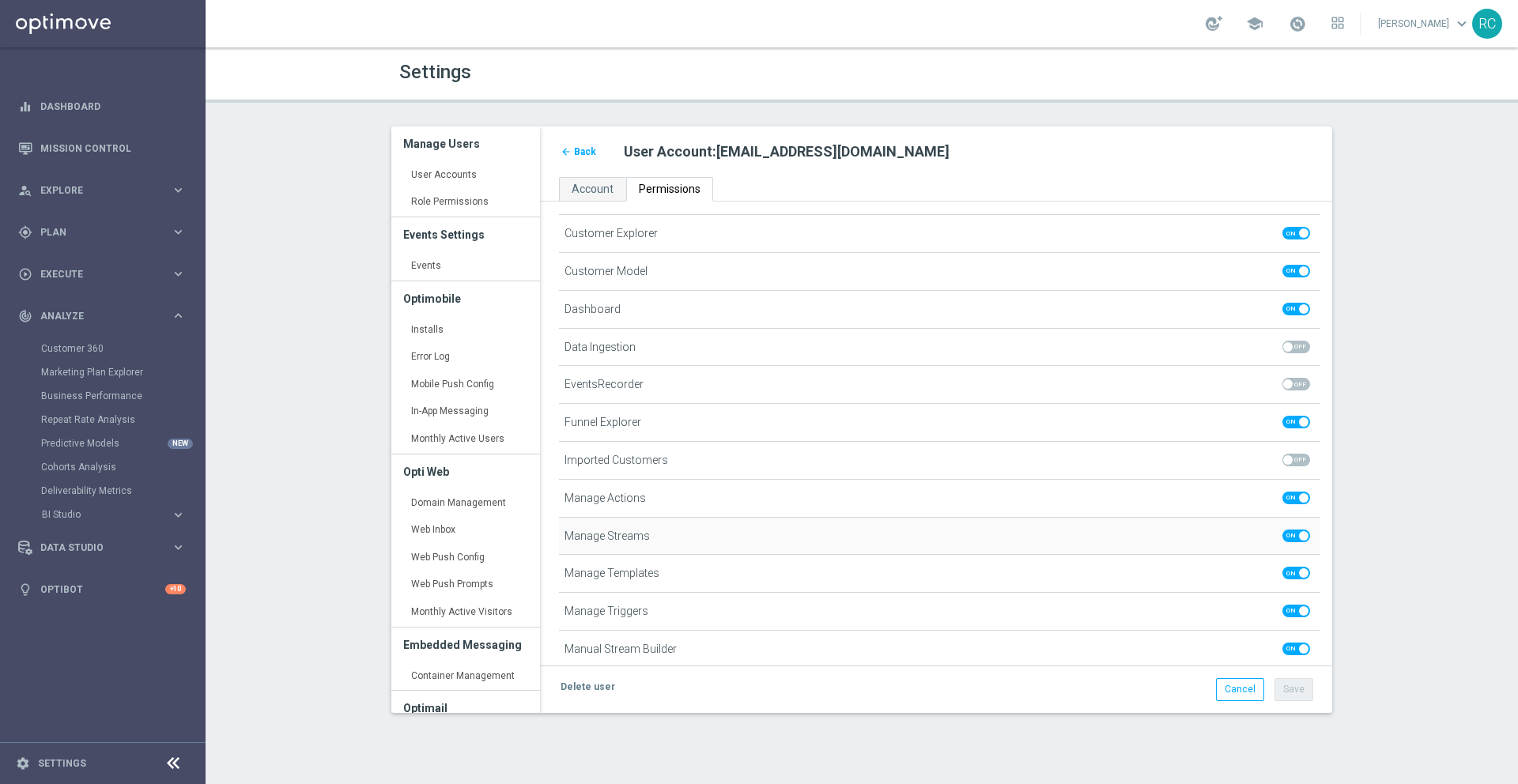
scroll to position [0, 0]
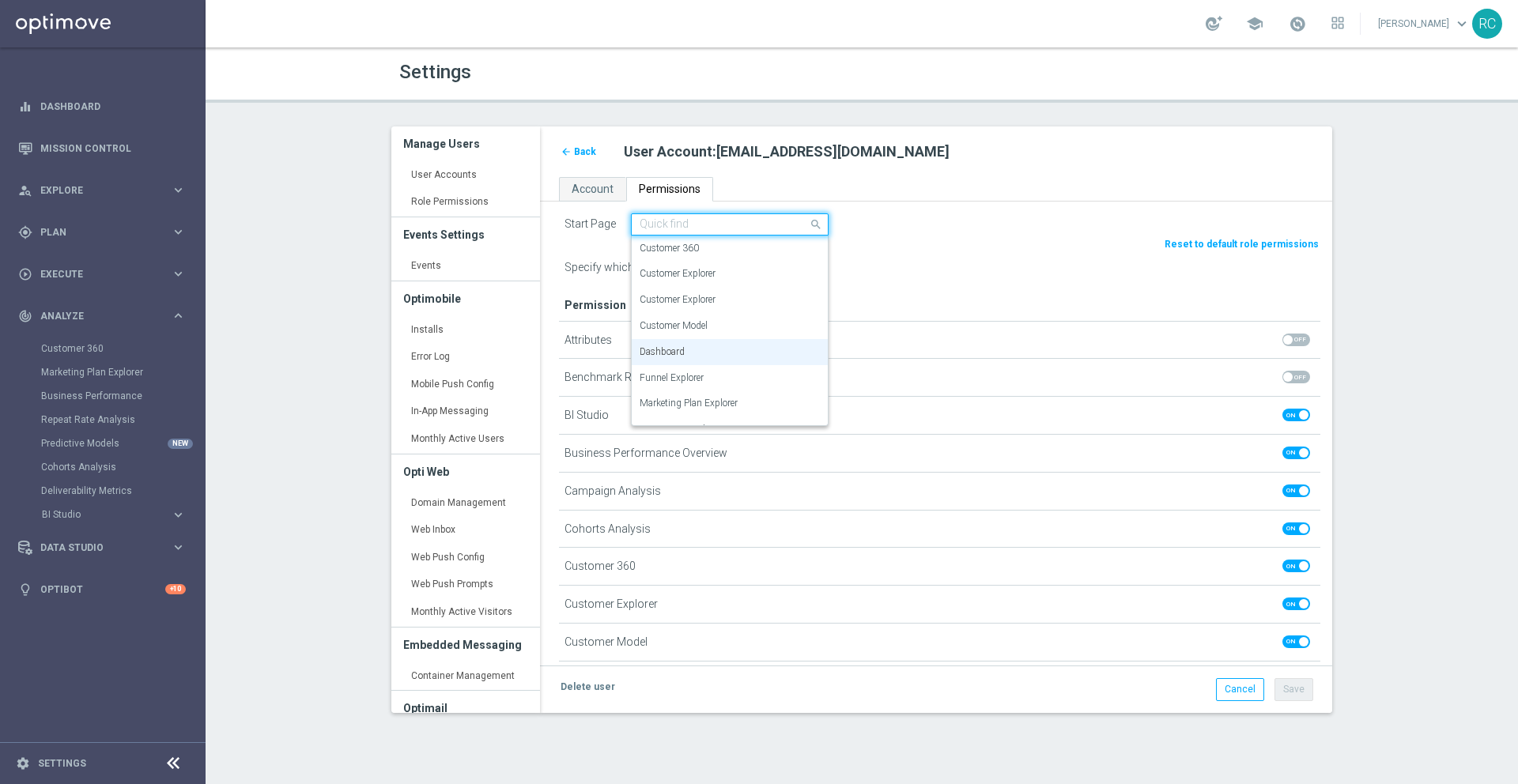
click at [713, 230] on input "text" at bounding box center [715, 224] width 149 height 14
click at [714, 229] on input "text" at bounding box center [715, 224] width 149 height 14
click at [567, 192] on link "Account" at bounding box center [593, 189] width 67 height 24
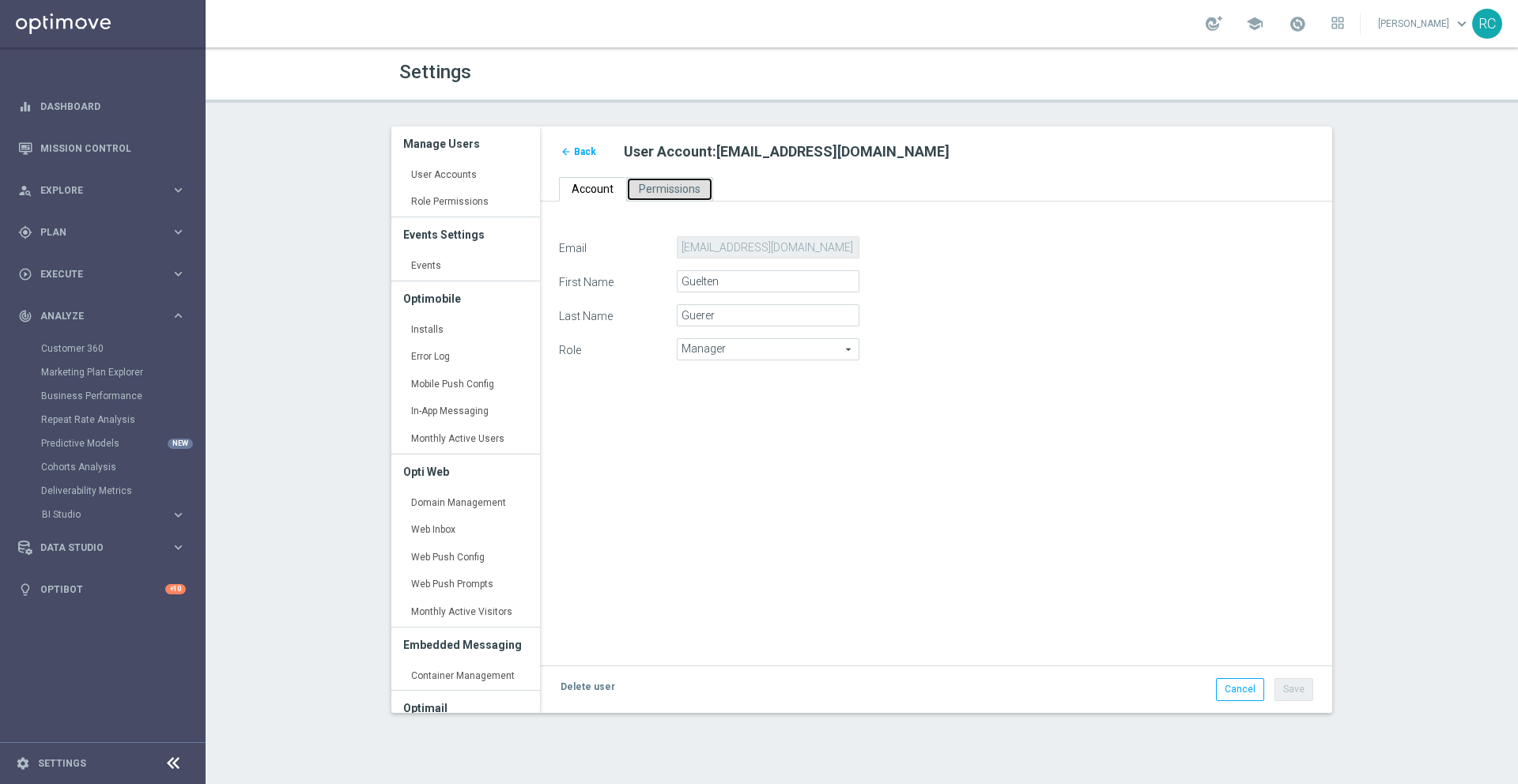
click at [694, 192] on span "Permissions" at bounding box center [670, 189] width 62 height 13
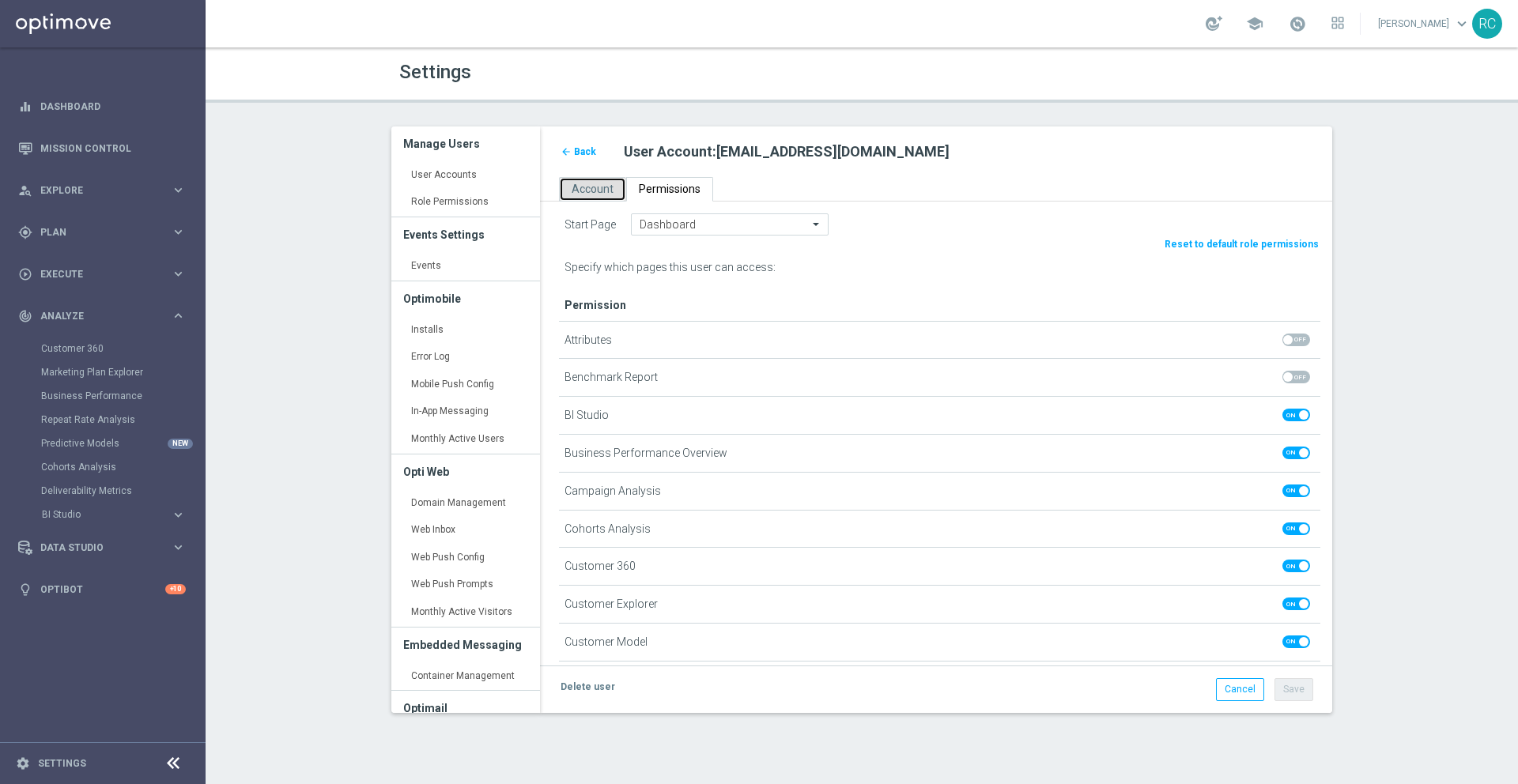
click at [594, 187] on span "Account" at bounding box center [593, 189] width 42 height 13
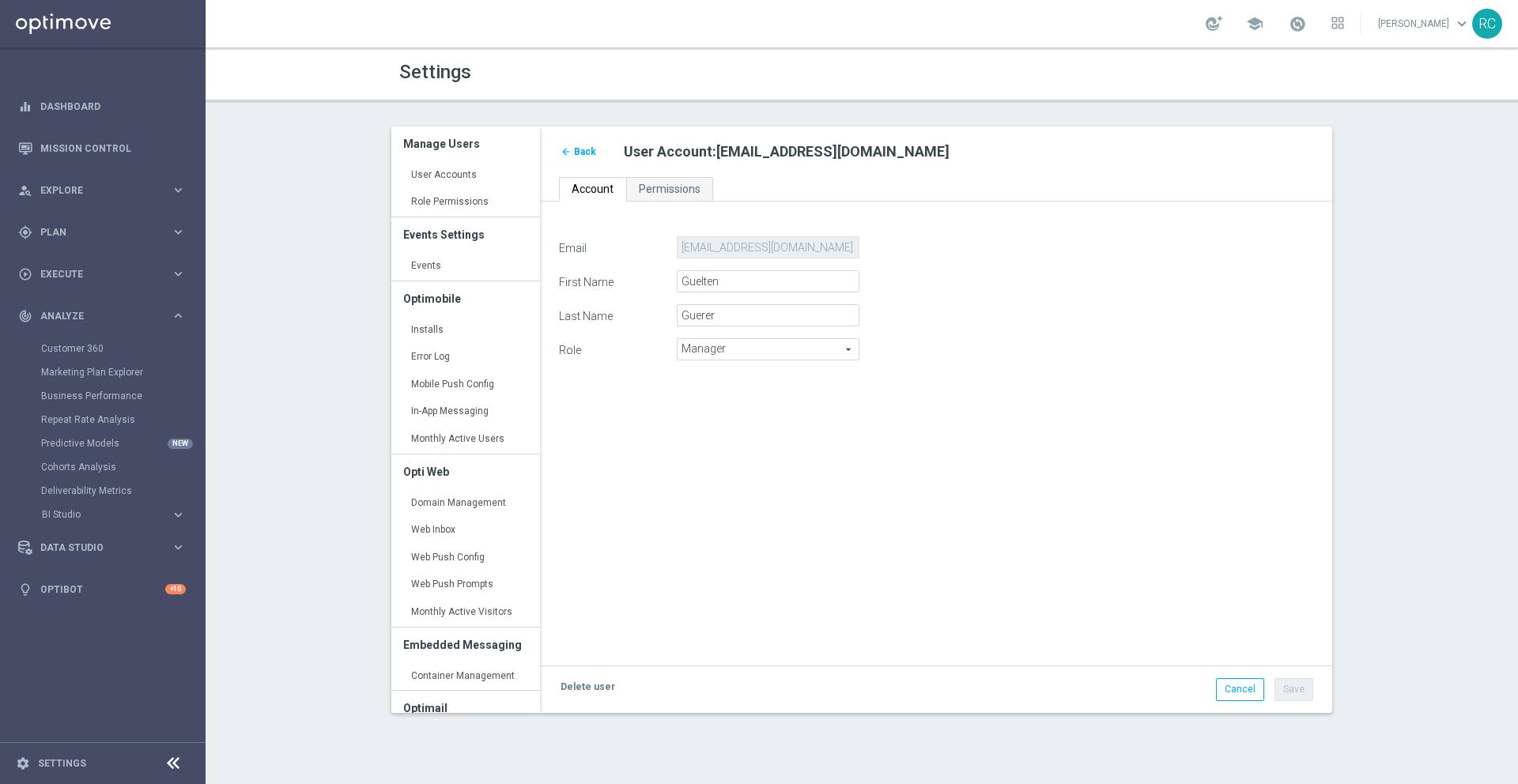
click at [591, 153] on span "Back" at bounding box center [585, 152] width 22 height 11
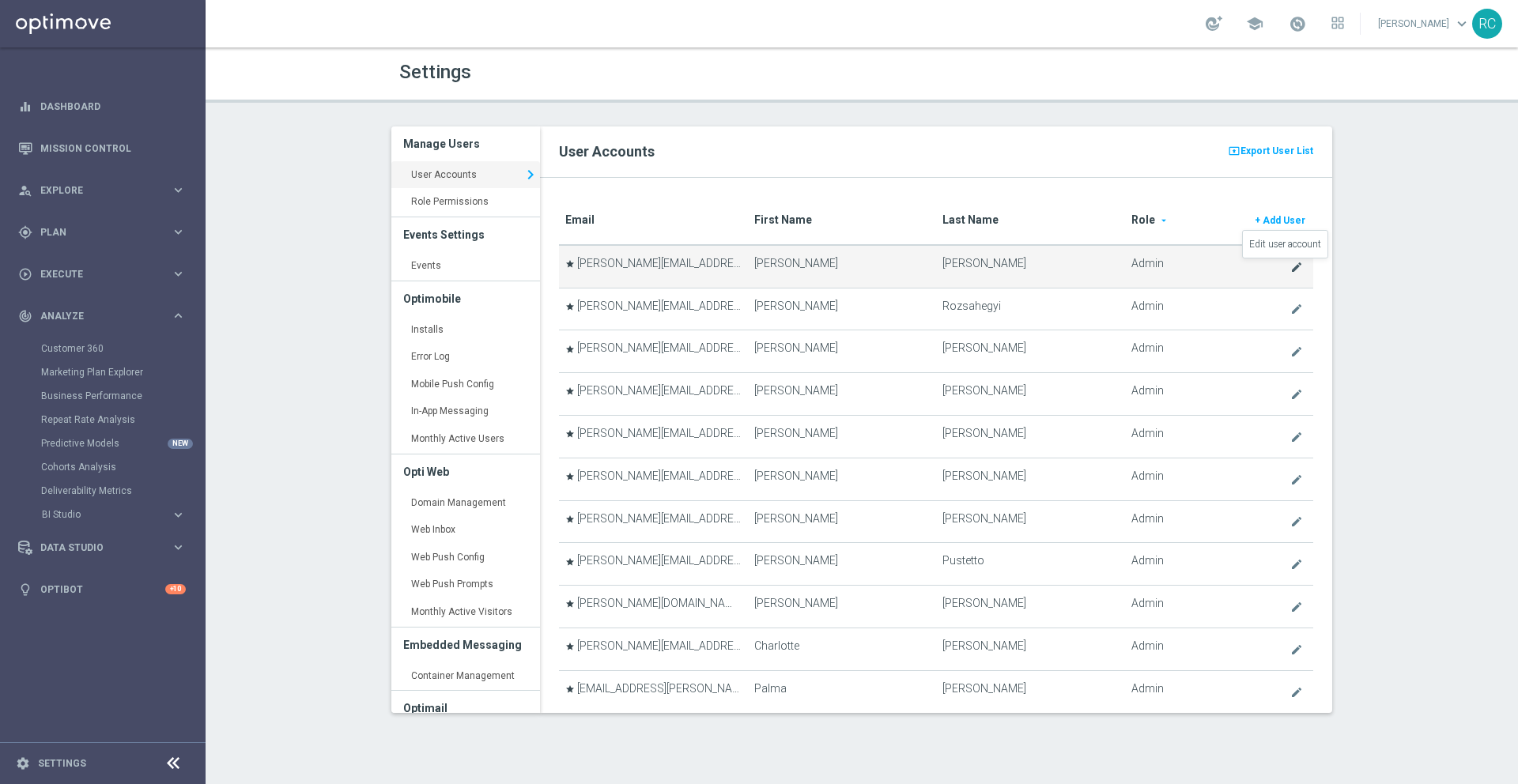
click at [1290, 266] on icon "create" at bounding box center [1296, 267] width 13 height 13
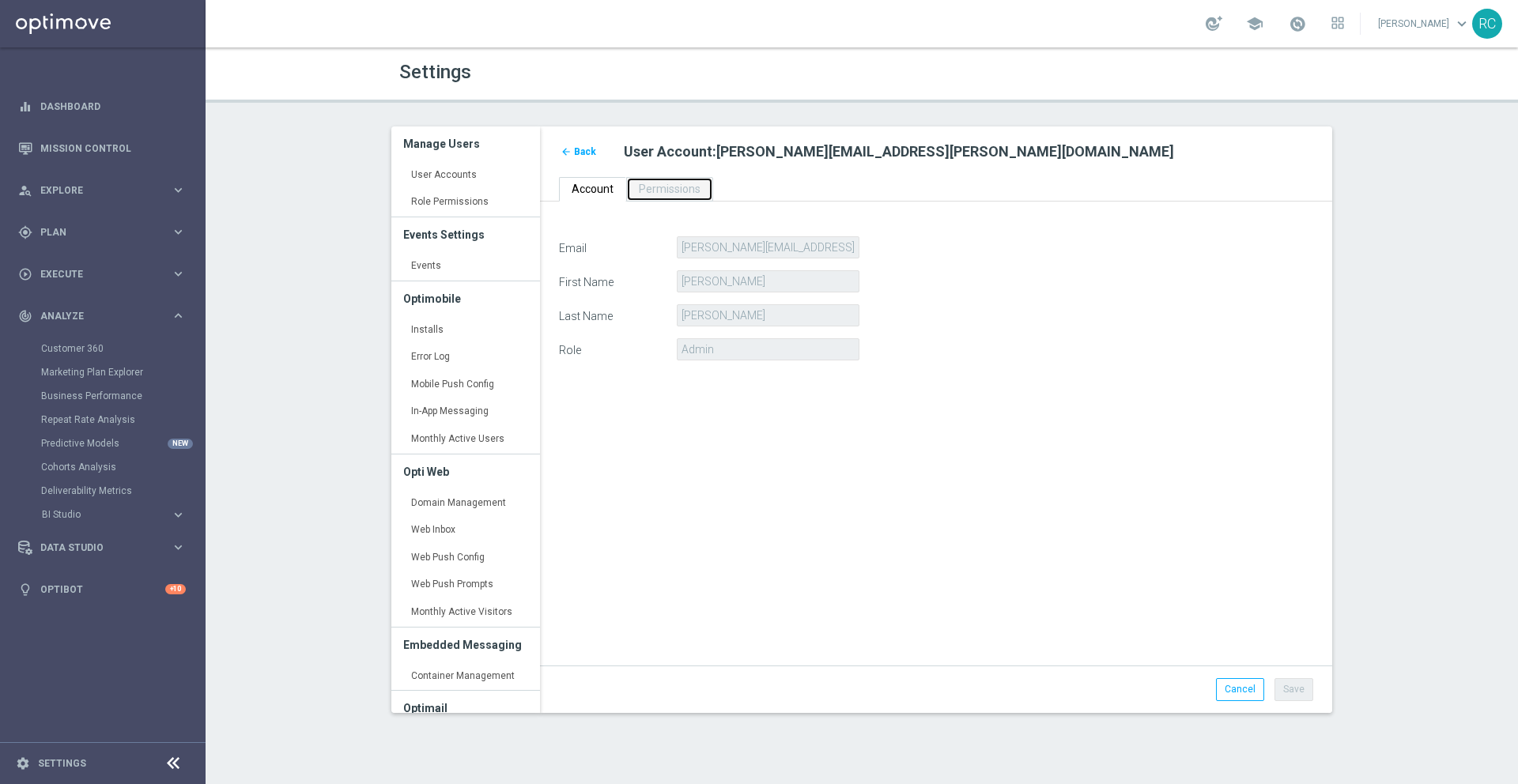
click at [677, 184] on span "Permissions" at bounding box center [670, 189] width 62 height 13
click at [584, 146] on span "Back" at bounding box center [585, 152] width 22 height 11
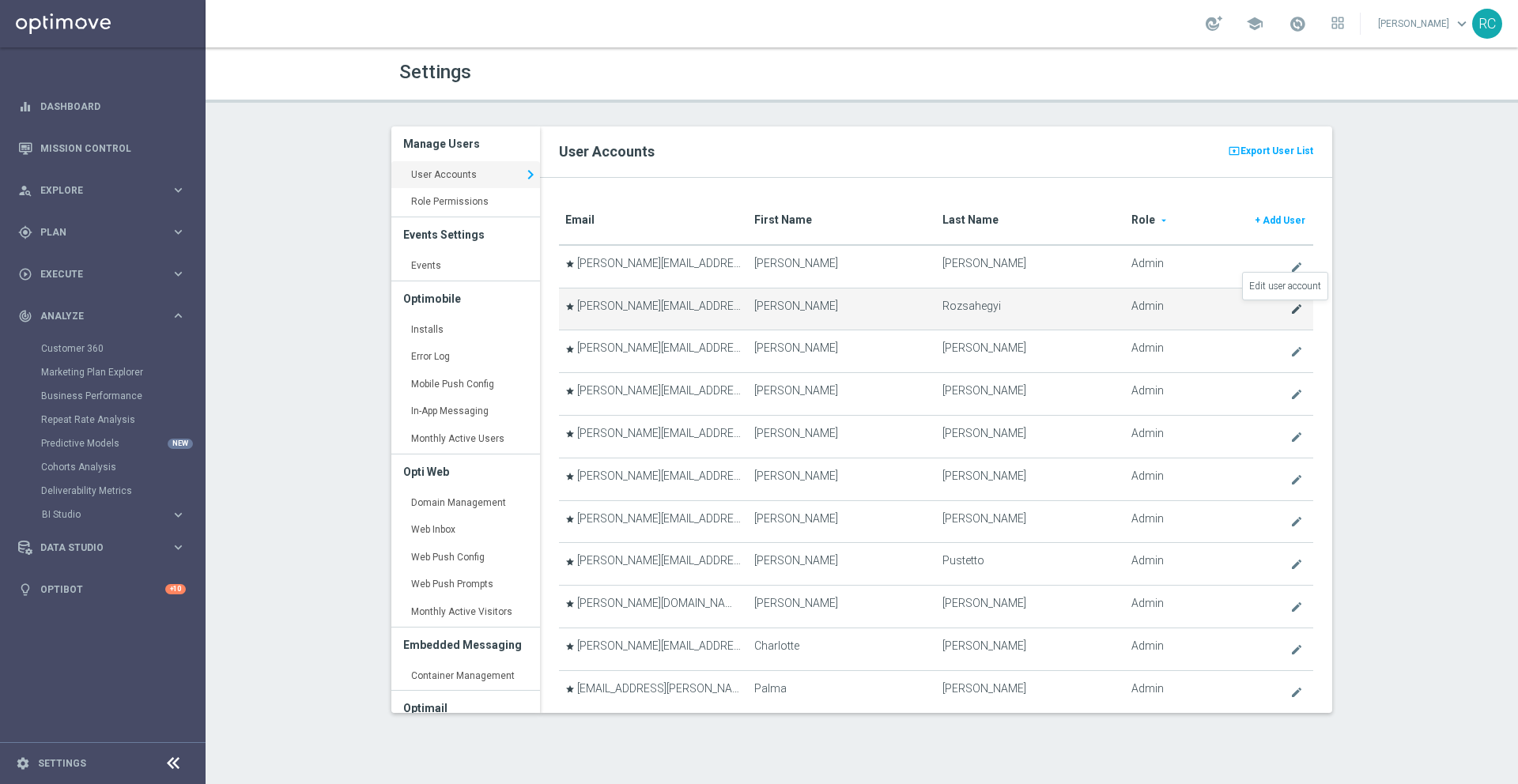
click at [1290, 310] on icon "create" at bounding box center [1296, 309] width 13 height 13
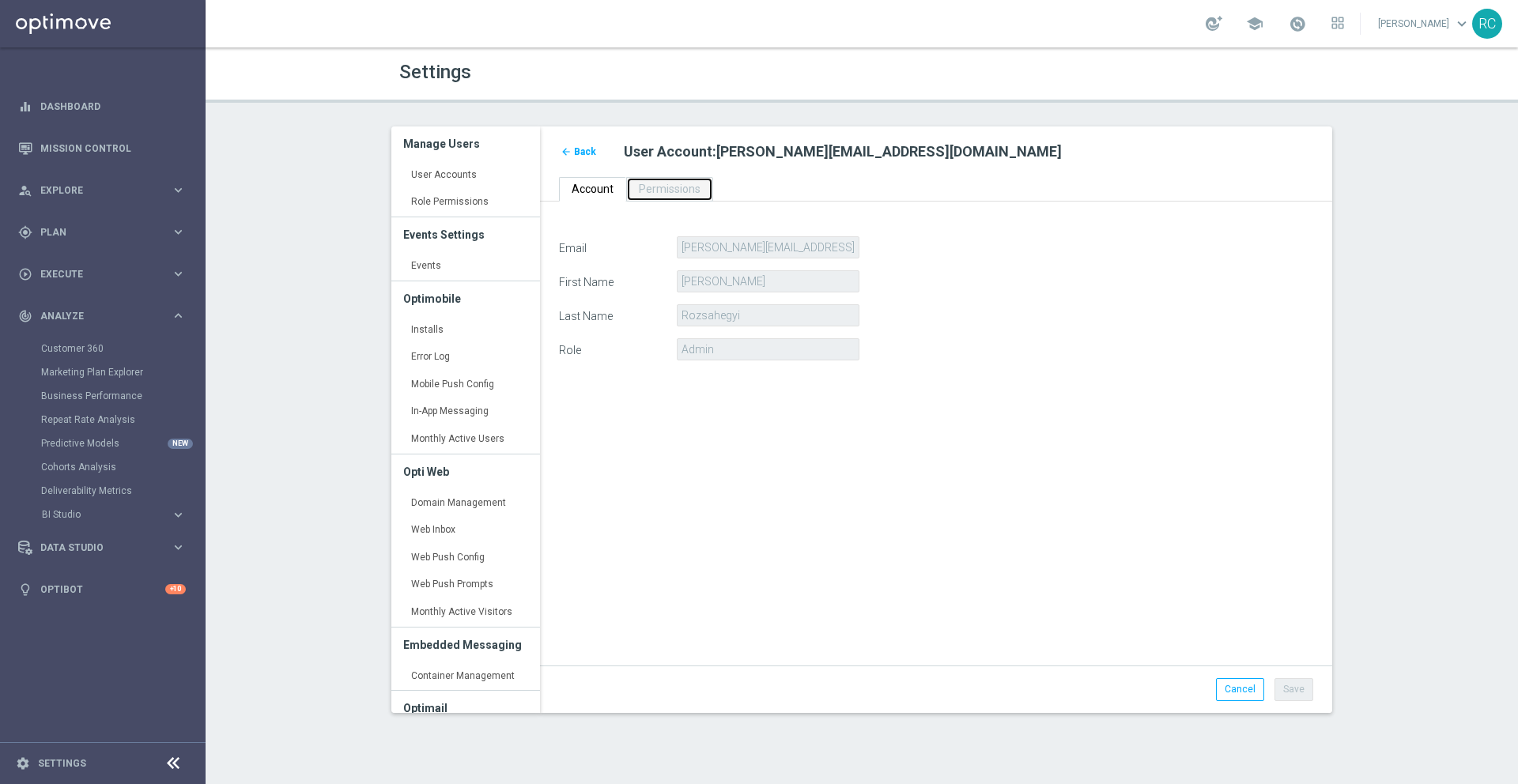
click at [693, 187] on span "Permissions" at bounding box center [670, 189] width 62 height 13
click at [577, 151] on span "Back" at bounding box center [585, 152] width 22 height 11
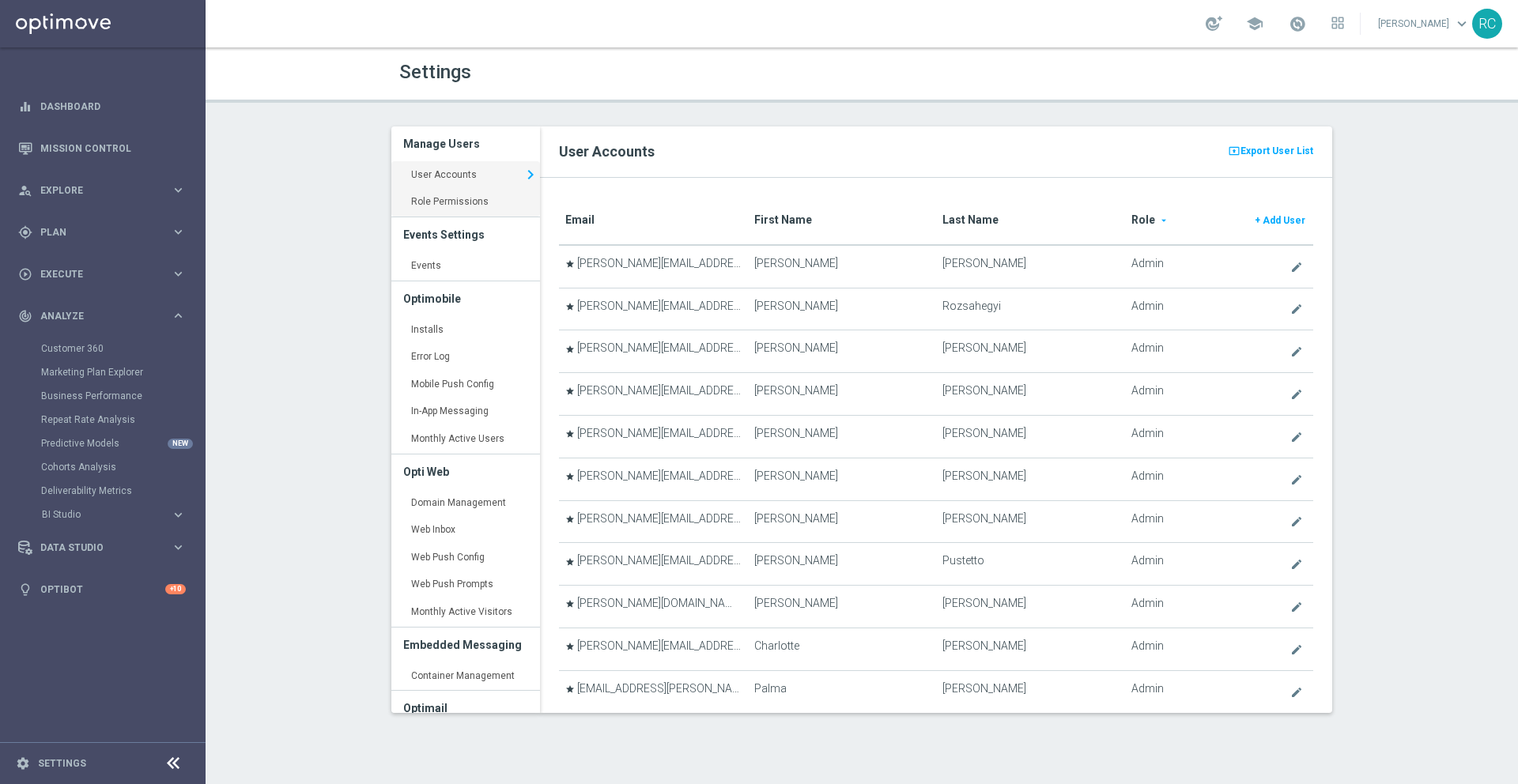
click at [465, 203] on link "Role Permissions keyboard_arrow_right" at bounding box center [466, 201] width 149 height 28
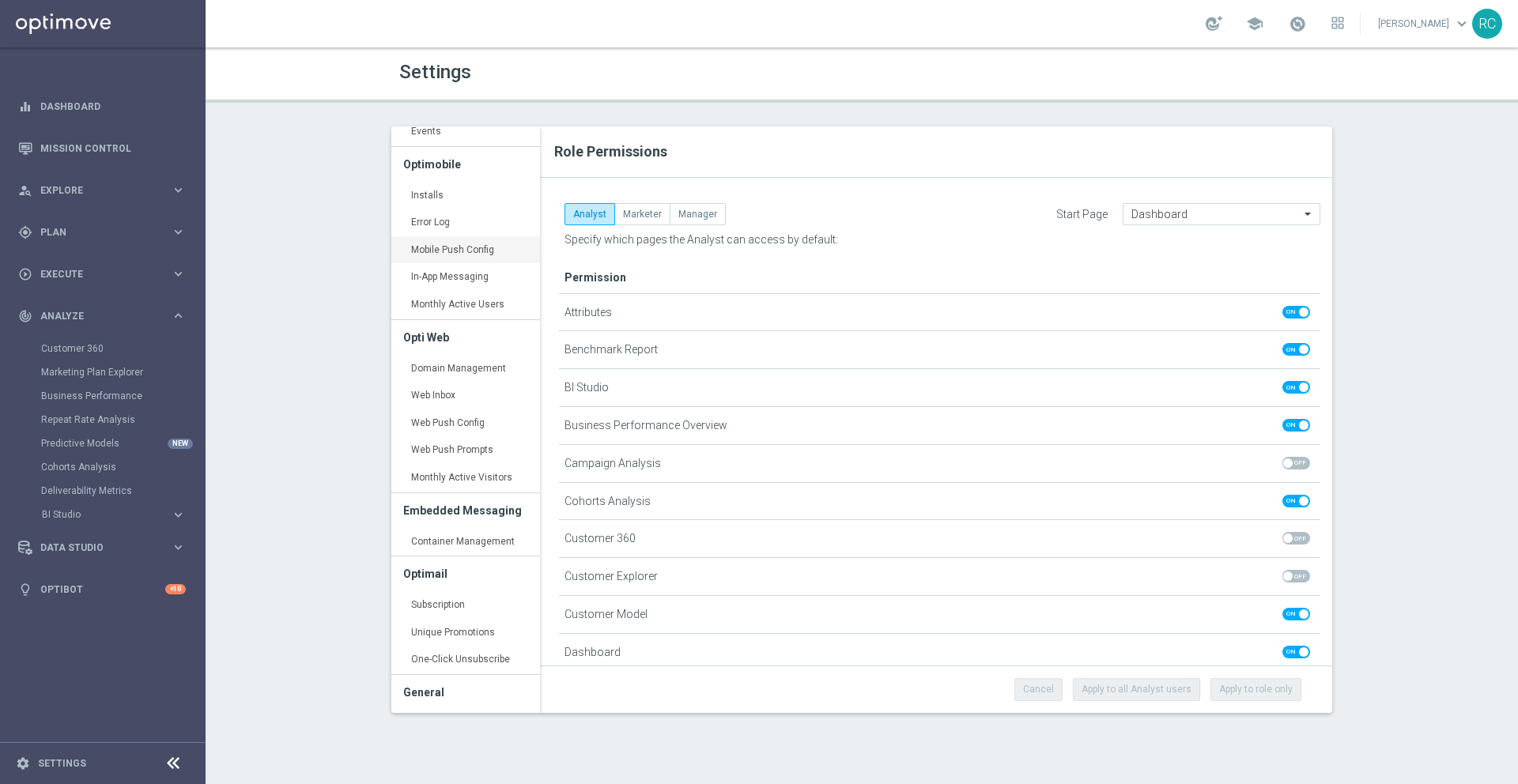
scroll to position [152, 0]
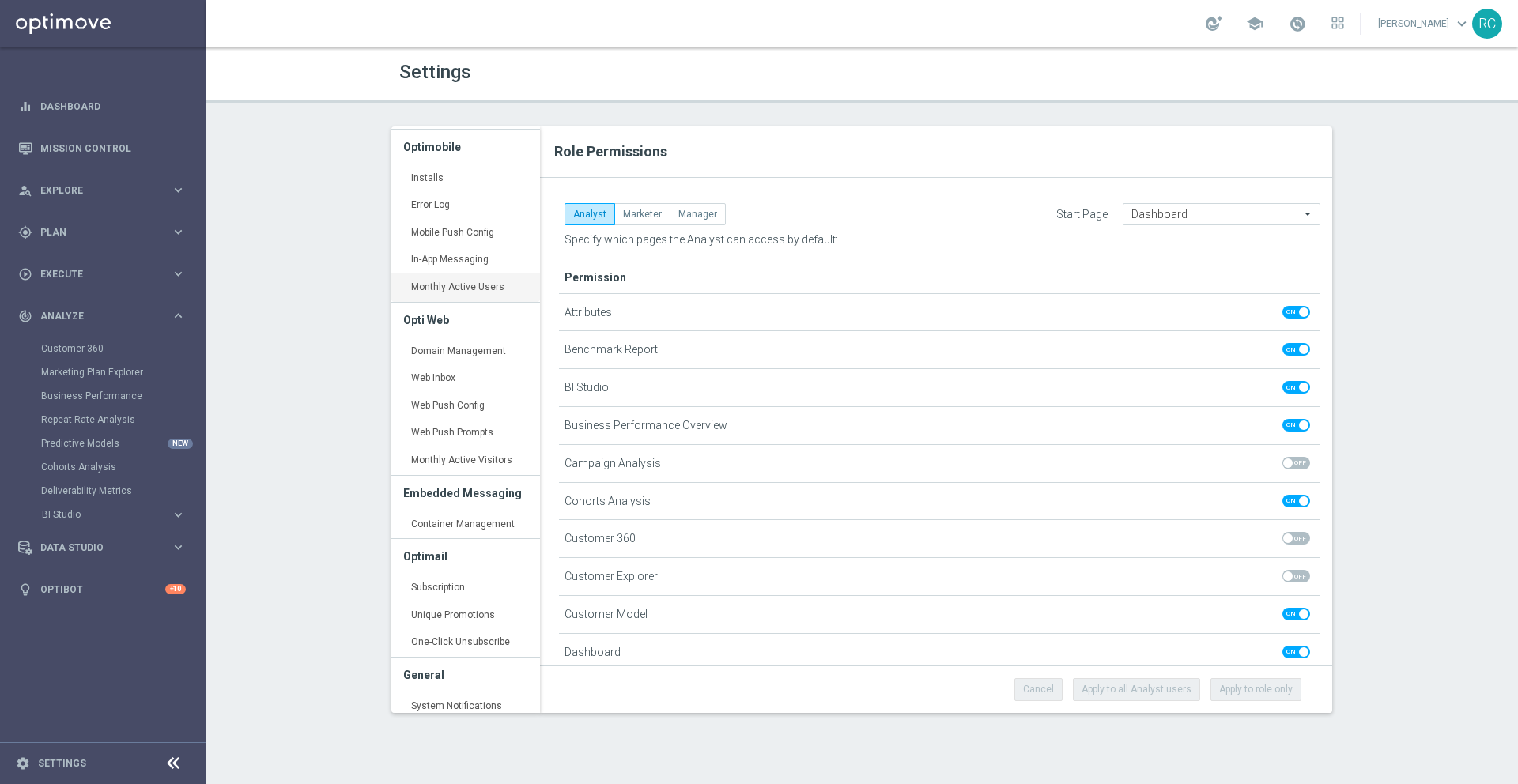
click at [469, 290] on link "Monthly Active Users keyboard_arrow_right" at bounding box center [466, 287] width 149 height 28
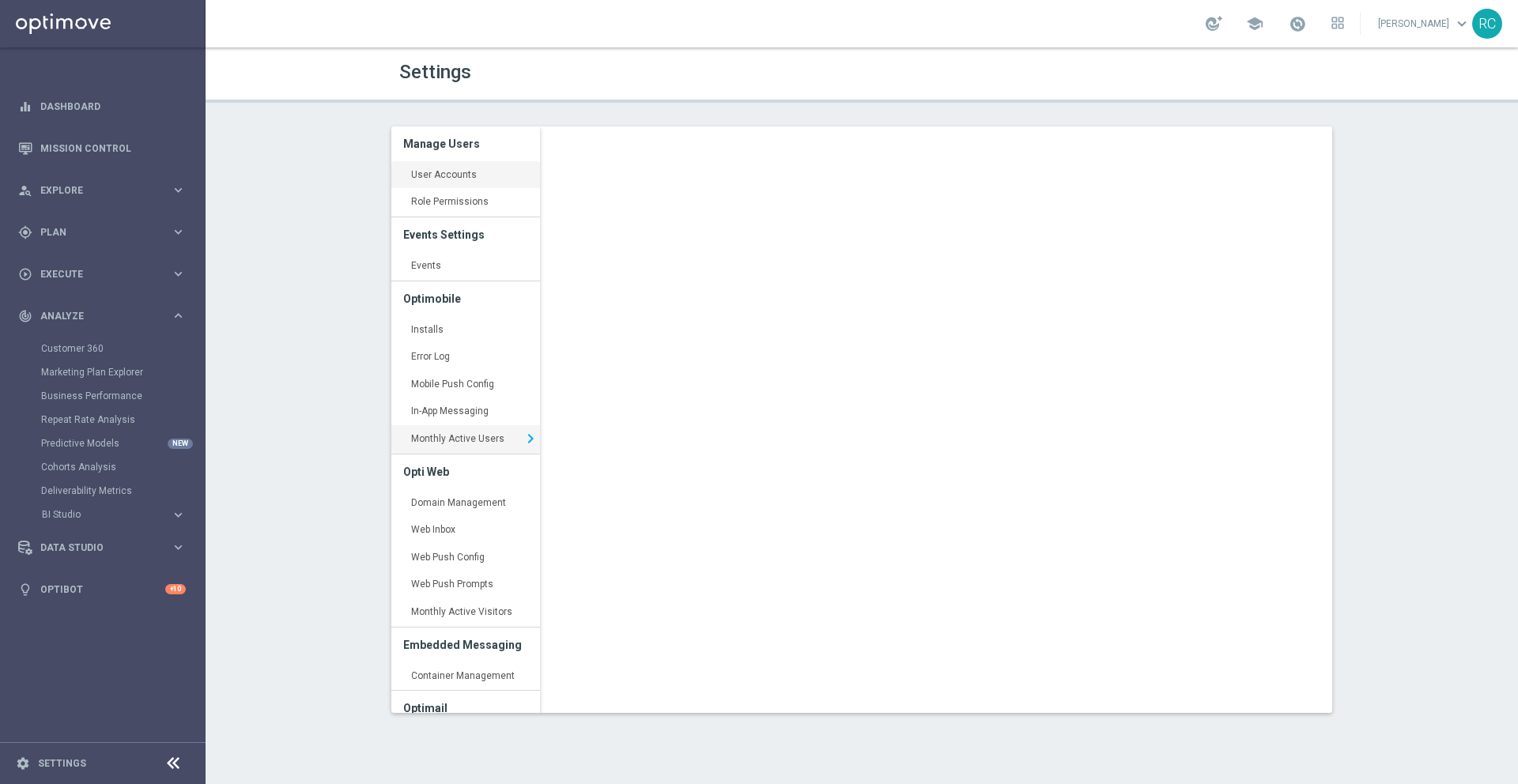
click at [444, 173] on link "User Accounts keyboard_arrow_right" at bounding box center [466, 175] width 149 height 28
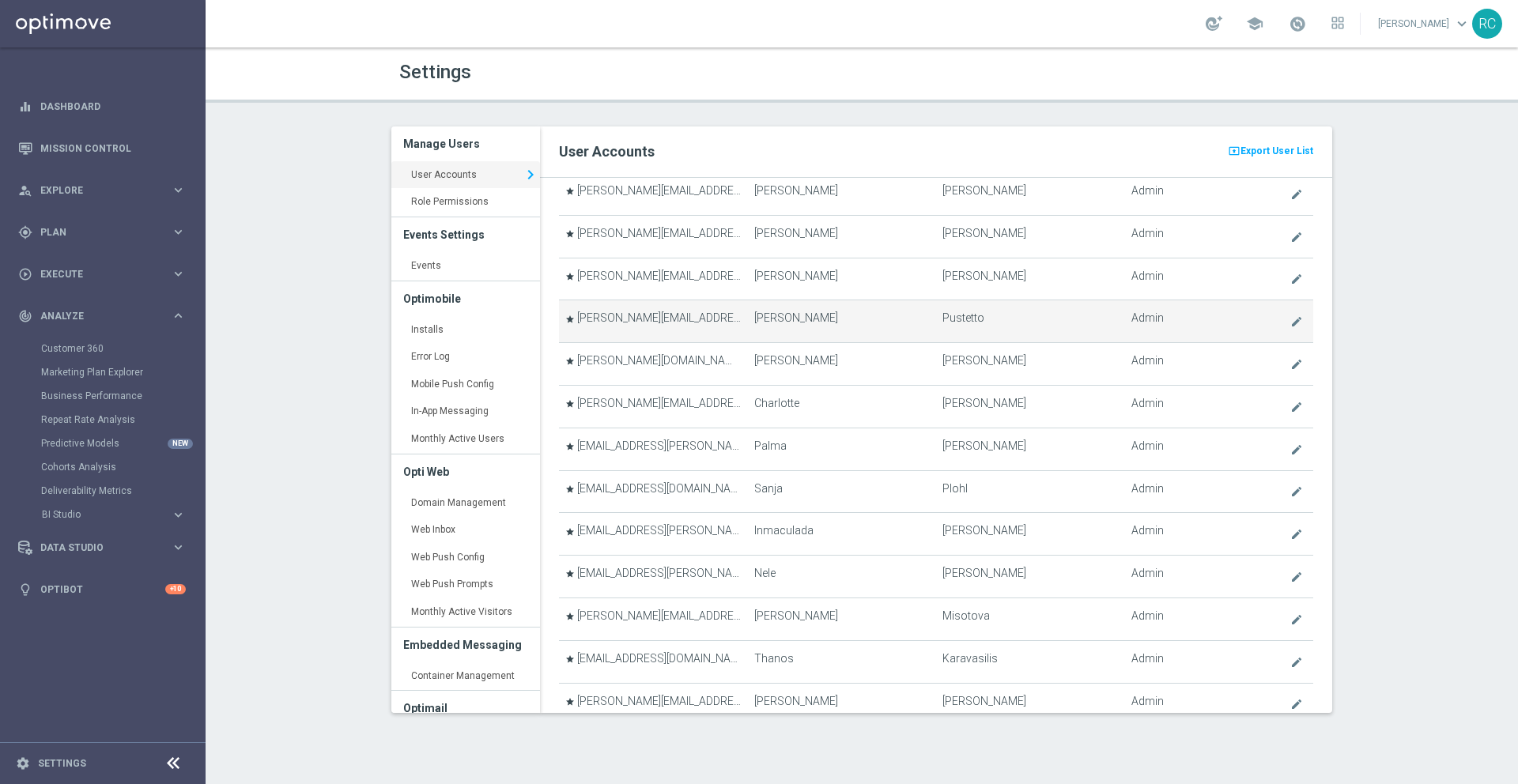
scroll to position [250, 0]
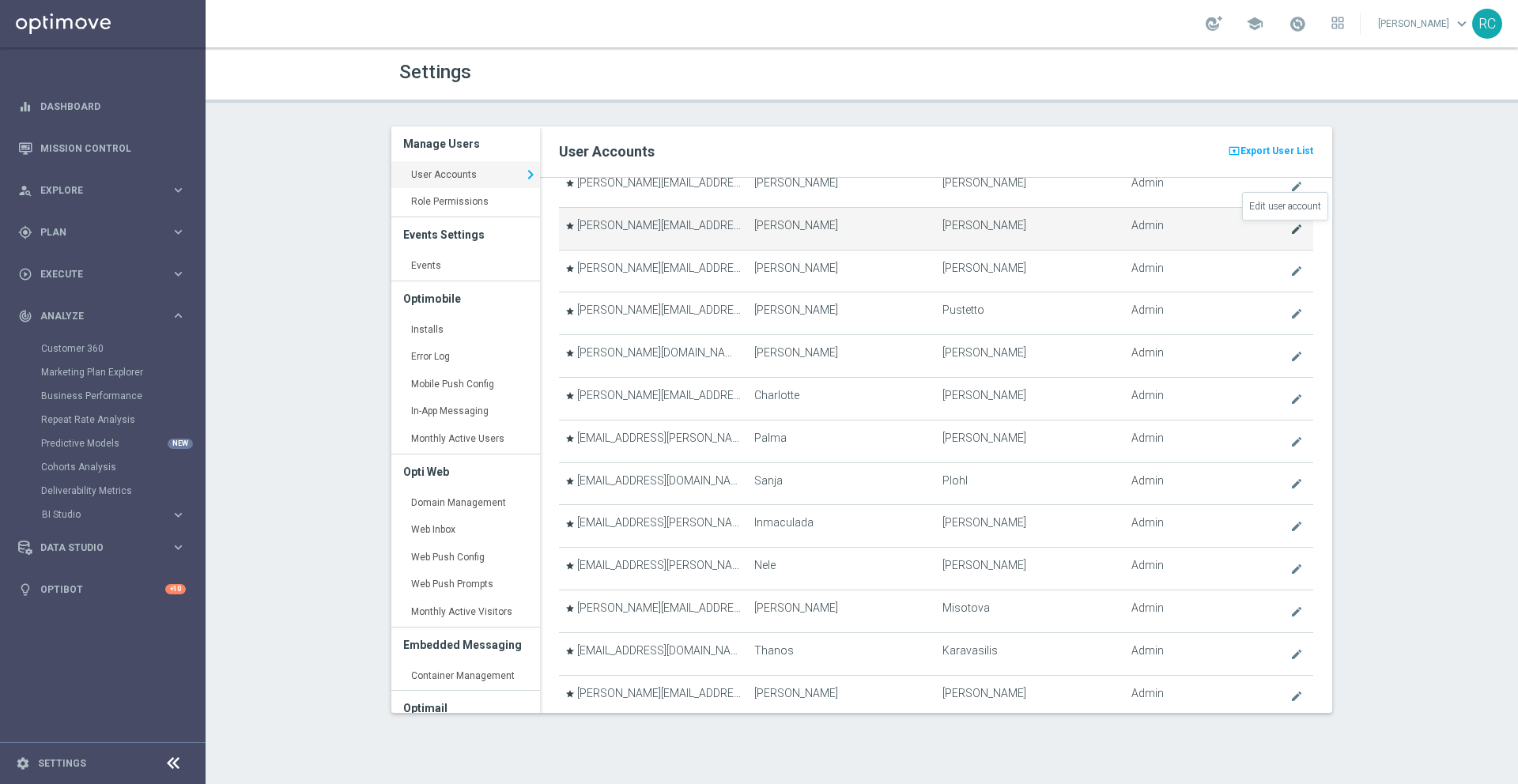
click at [1290, 232] on icon "create" at bounding box center [1296, 230] width 13 height 13
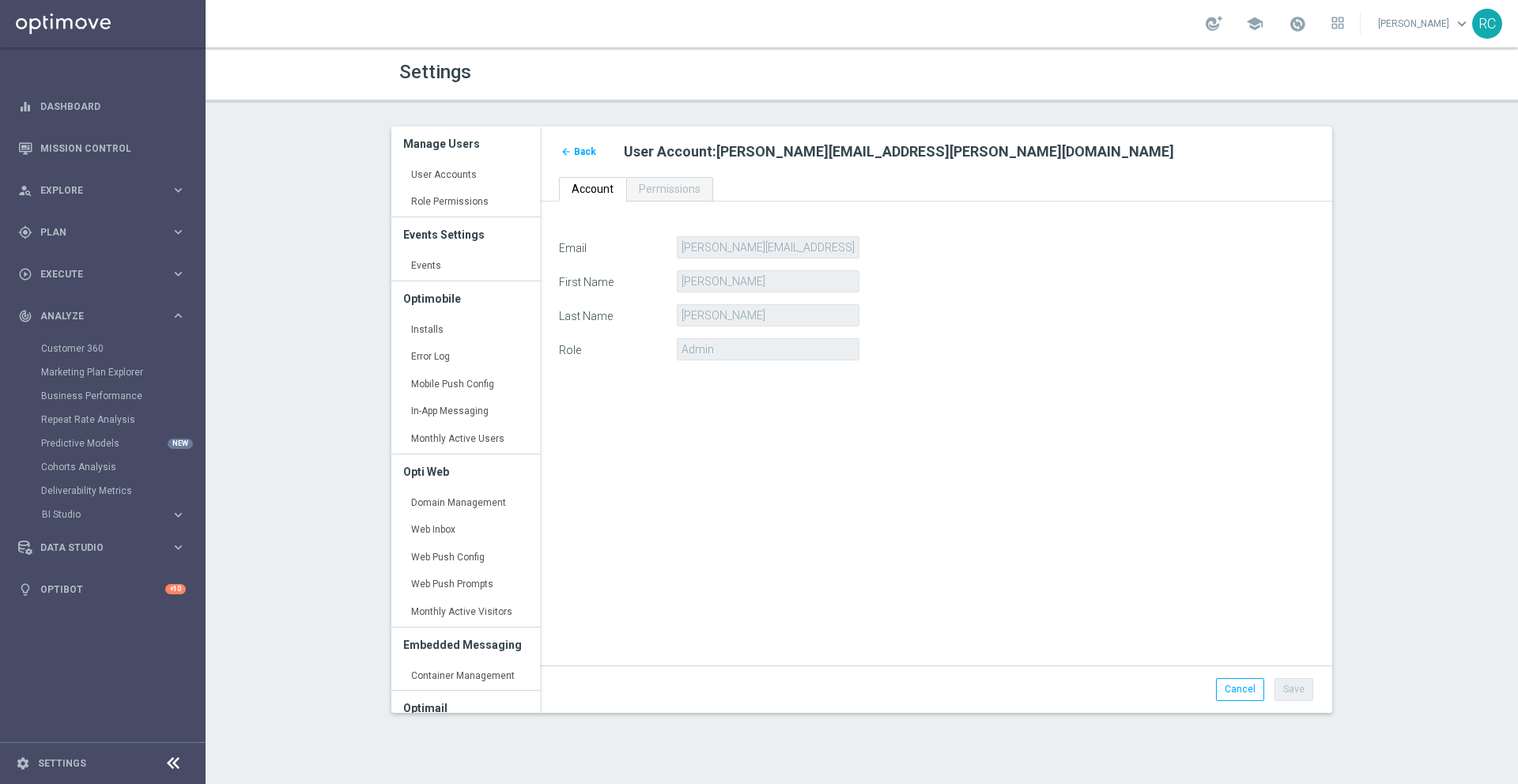
click at [1282, 230] on div "Email [PERSON_NAME][EMAIL_ADDRESS][PERSON_NAME][DOMAIN_NAME] First Name [PERSON…" at bounding box center [936, 435] width 793 height 466
click at [668, 186] on span "Permissions" at bounding box center [670, 189] width 62 height 13
click at [669, 186] on span "Permissions" at bounding box center [670, 189] width 62 height 13
click at [585, 152] on span "Back" at bounding box center [585, 152] width 22 height 11
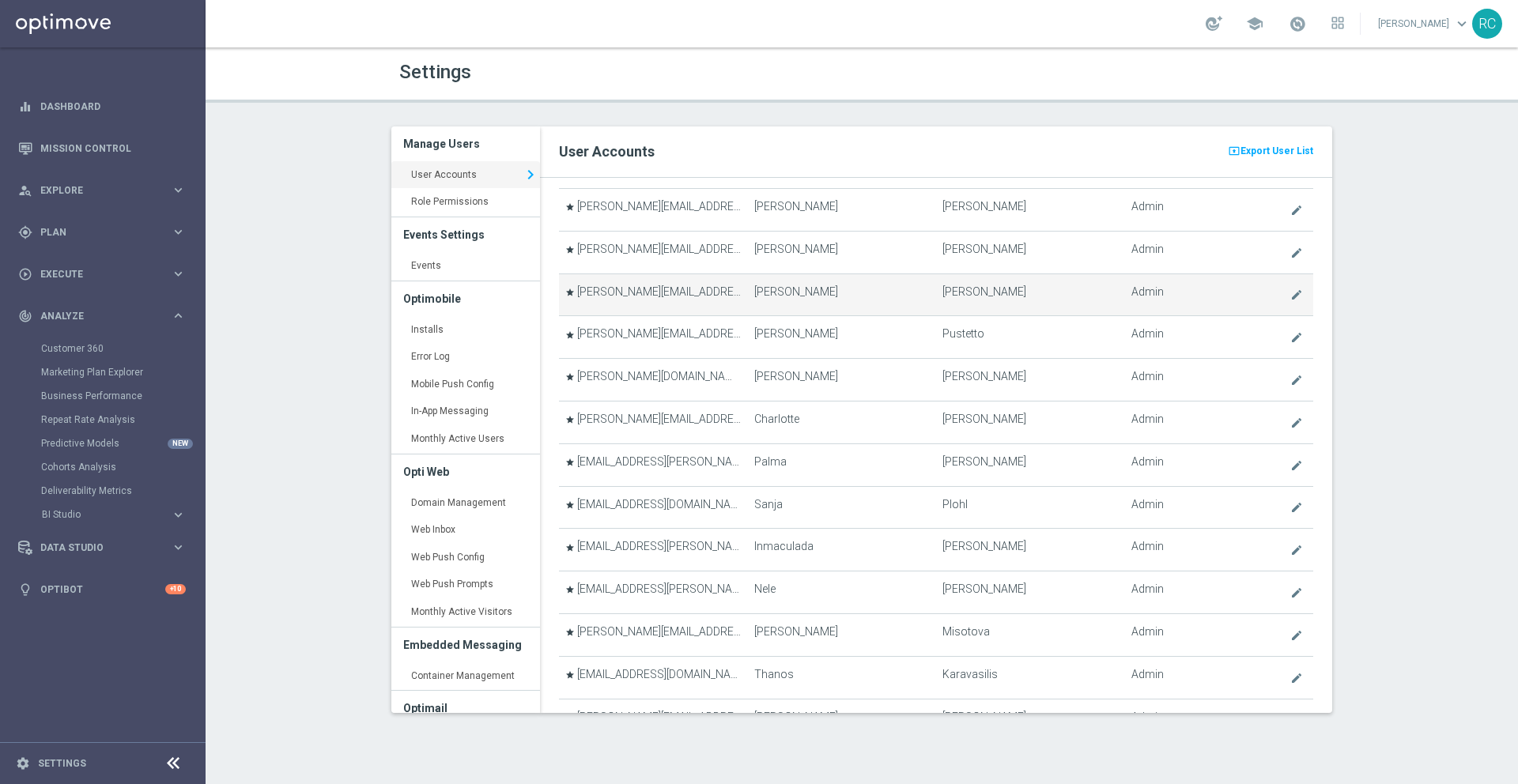
scroll to position [536, 0]
